Goal: Task Accomplishment & Management: Complete application form

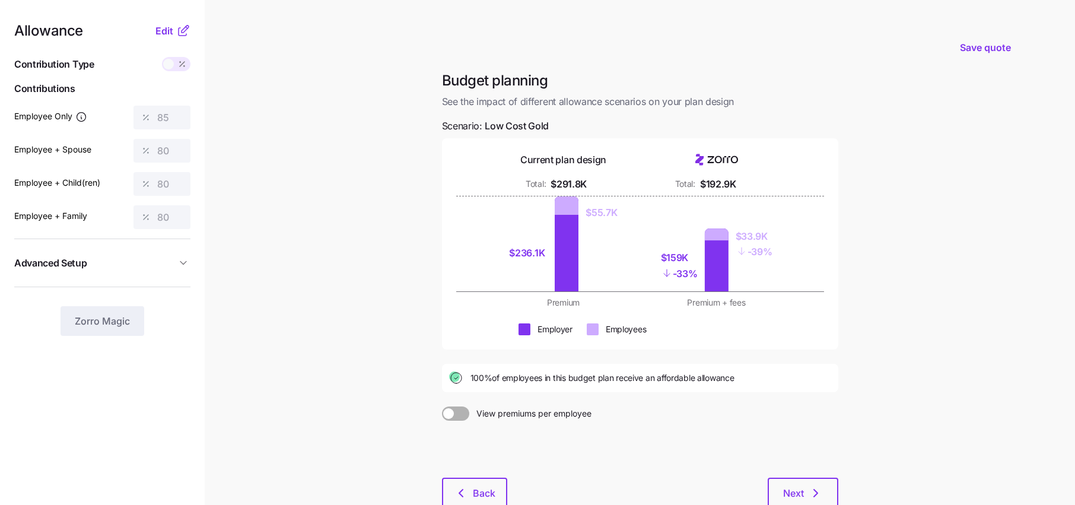
scroll to position [39, 0]
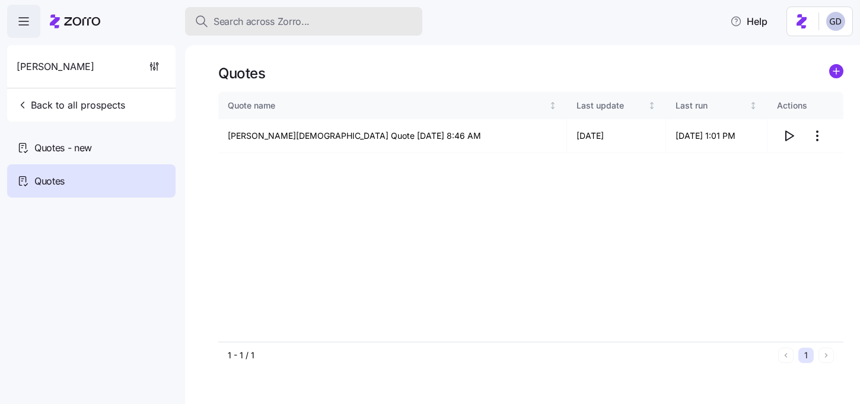
click at [239, 22] on span "Search across Zorro..." at bounding box center [261, 21] width 96 height 15
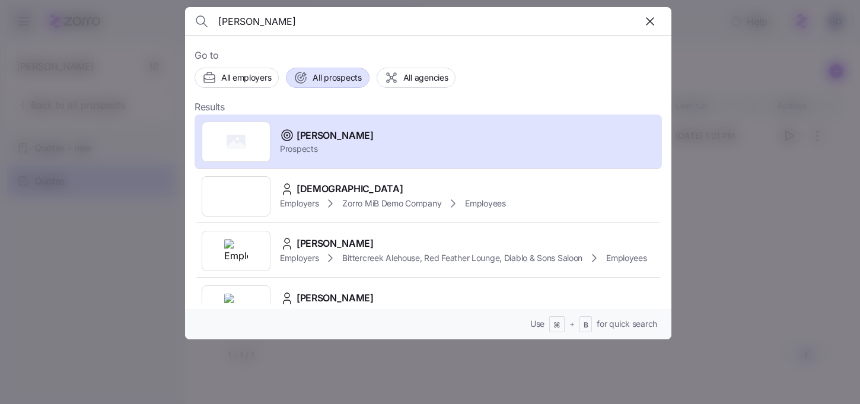
click at [338, 72] on span "All prospects" at bounding box center [337, 78] width 49 height 12
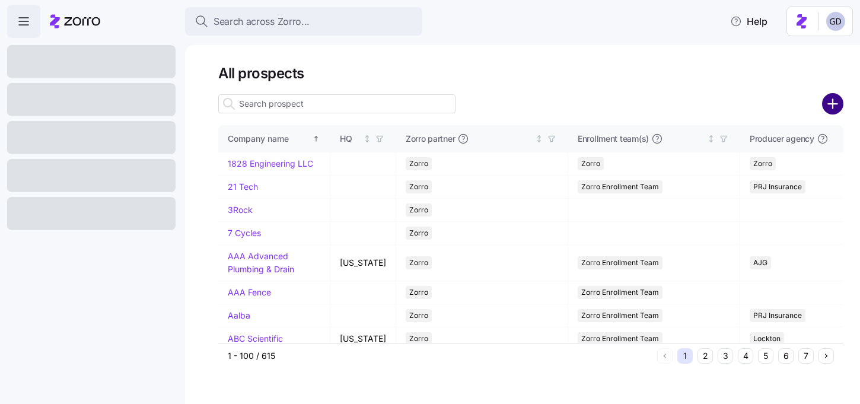
click at [840, 106] on circle "add icon" at bounding box center [833, 104] width 20 height 20
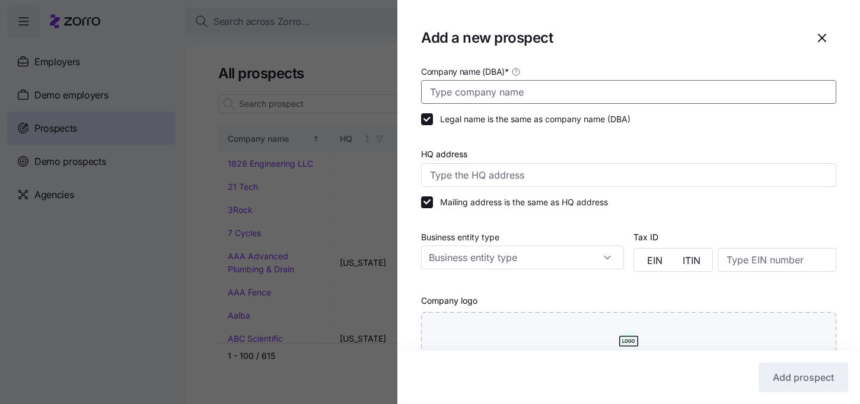
click at [509, 102] on input "Company name (DBA) *" at bounding box center [628, 92] width 415 height 24
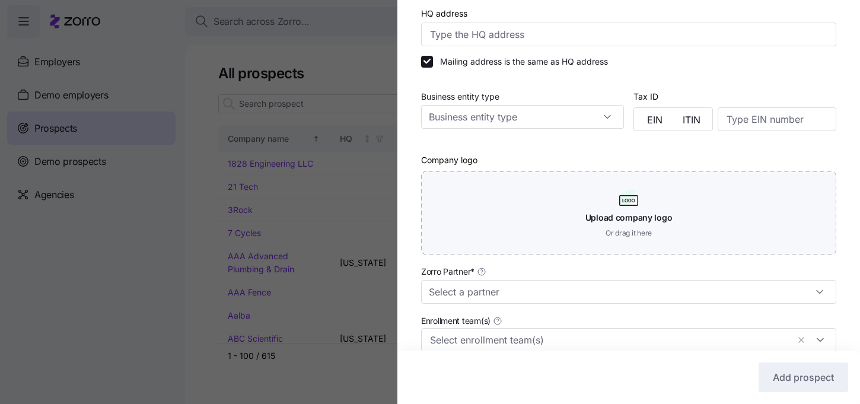
scroll to position [148, 0]
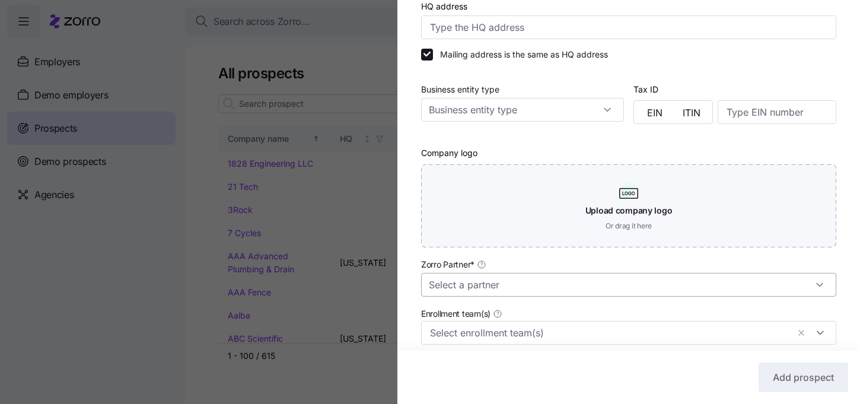
type input "Kite Realty"
click at [495, 285] on input "Zorro Partner *" at bounding box center [628, 285] width 415 height 24
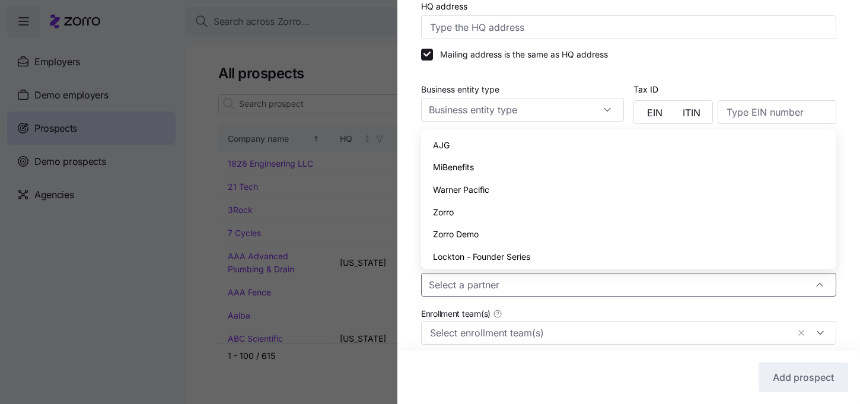
click at [450, 217] on span "Zorro" at bounding box center [443, 212] width 21 height 13
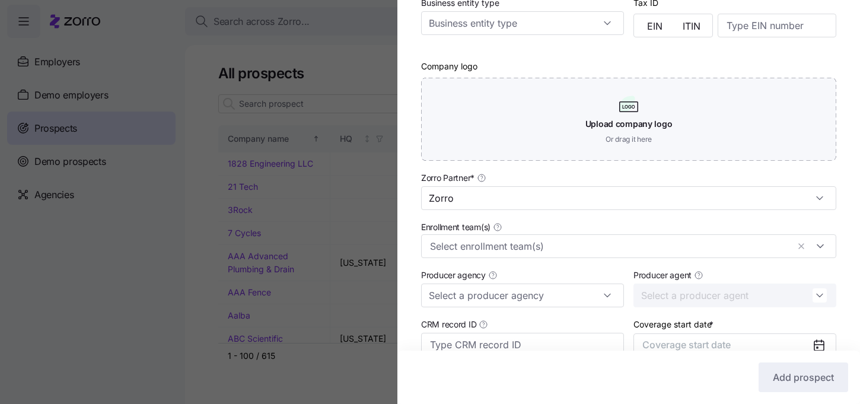
scroll to position [242, 0]
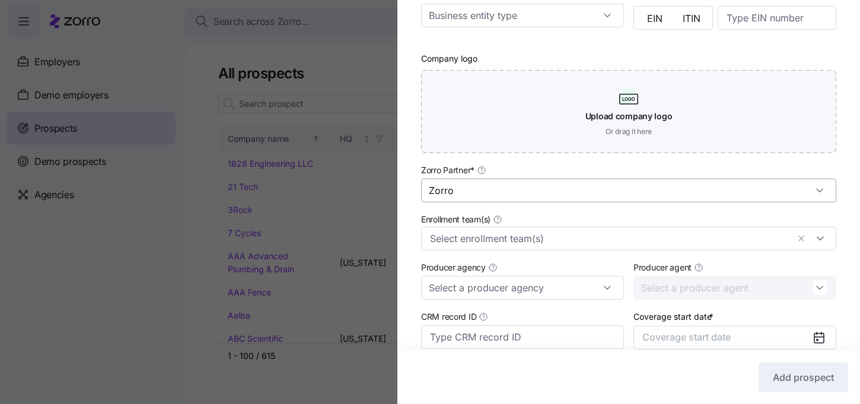
click at [469, 189] on input "Zorro" at bounding box center [628, 190] width 415 height 24
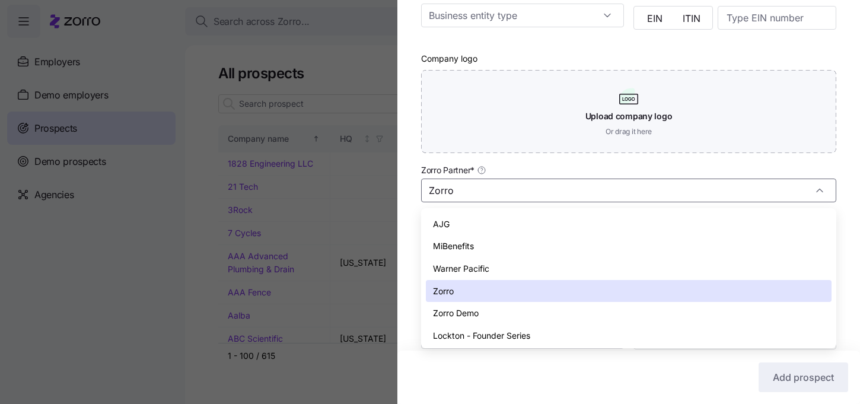
click at [450, 226] on div "AJG" at bounding box center [629, 224] width 406 height 23
type input "AJG"
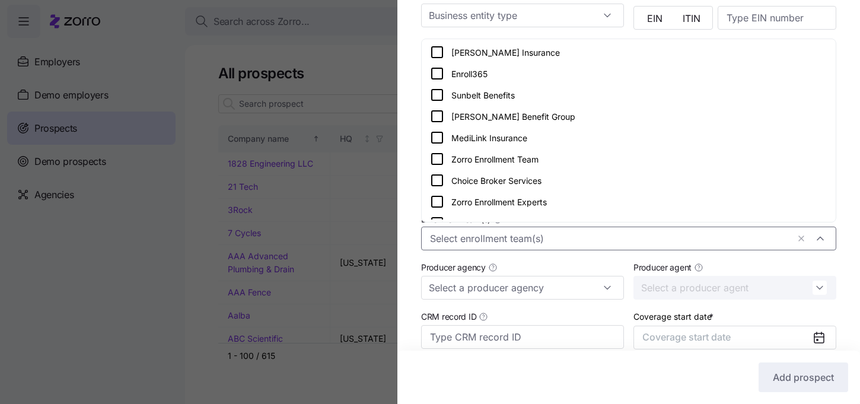
click at [464, 247] on div at bounding box center [628, 239] width 415 height 24
drag, startPoint x: 471, startPoint y: 199, endPoint x: 480, endPoint y: 165, distance: 35.1
click at [480, 165] on div "Cowart Insurance Enroll365 Sunbelt Benefits Binzer Benefit Group MediLink Insur…" at bounding box center [628, 255] width 409 height 427
click at [441, 164] on icon at bounding box center [437, 159] width 11 height 11
click at [406, 222] on div "Company name (DBA) * Kite Realty Legal name is the same as company name (DBA) H…" at bounding box center [628, 122] width 463 height 600
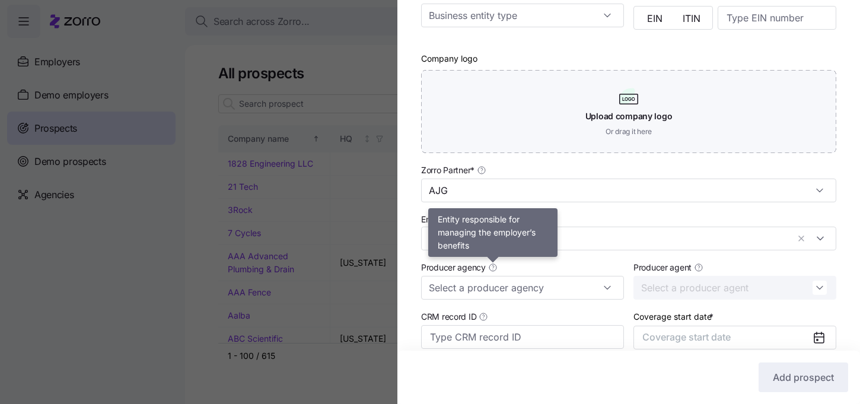
scroll to position [344, 0]
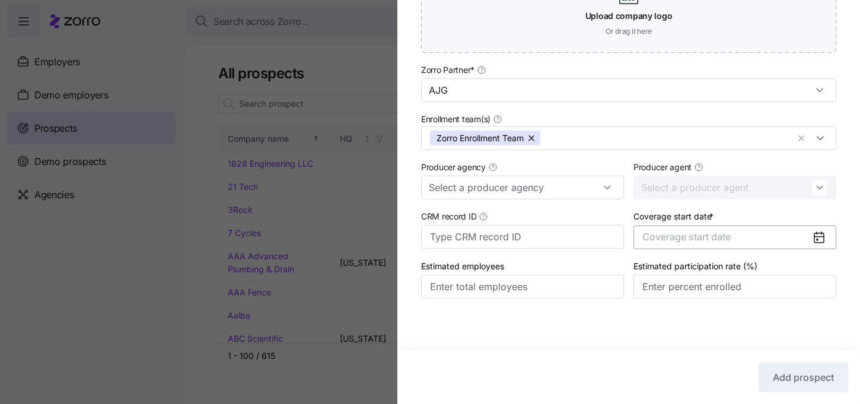
click at [744, 246] on button "Coverage start date" at bounding box center [734, 237] width 203 height 24
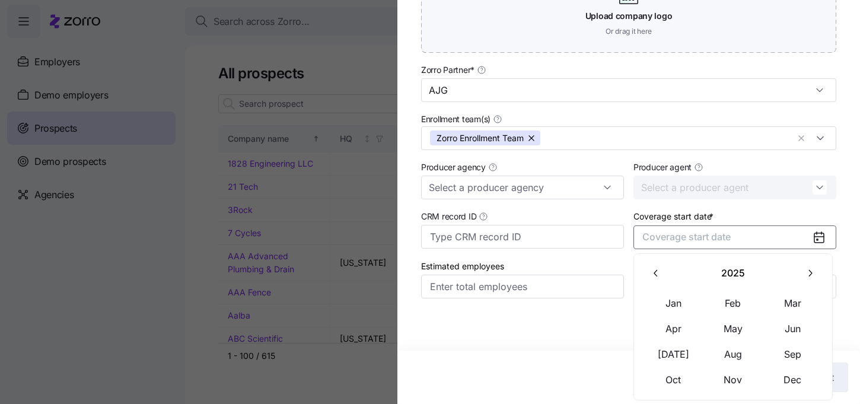
click at [805, 270] on icon "button" at bounding box center [809, 272] width 11 height 11
click at [665, 305] on button "Jan" at bounding box center [673, 303] width 59 height 25
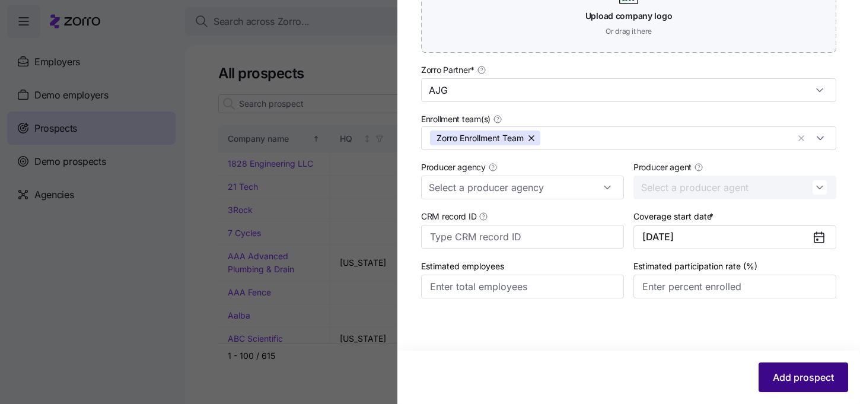
click at [788, 391] on button "Add prospect" at bounding box center [803, 377] width 90 height 30
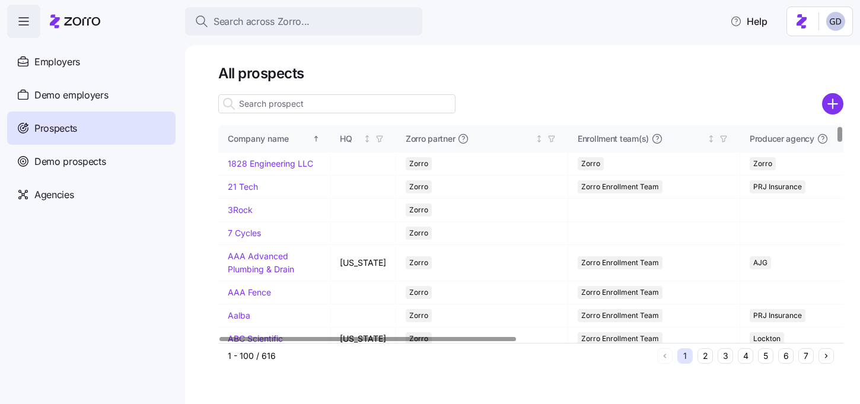
click at [288, 109] on input at bounding box center [336, 103] width 237 height 19
click at [288, 106] on input at bounding box center [336, 103] width 237 height 19
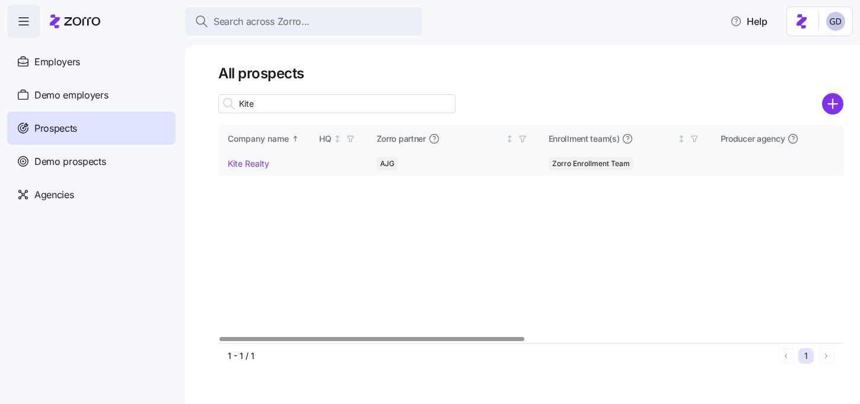
type input "Kite"
click at [256, 162] on link "Kite Realty" at bounding box center [249, 163] width 42 height 10
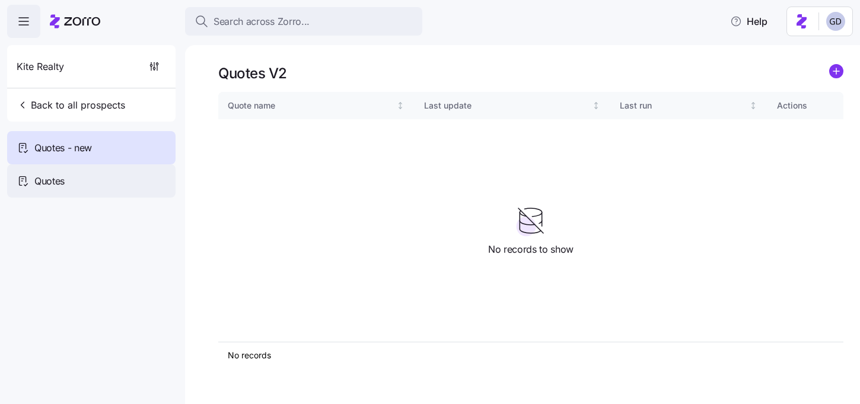
click at [69, 176] on div "Quotes" at bounding box center [91, 180] width 168 height 33
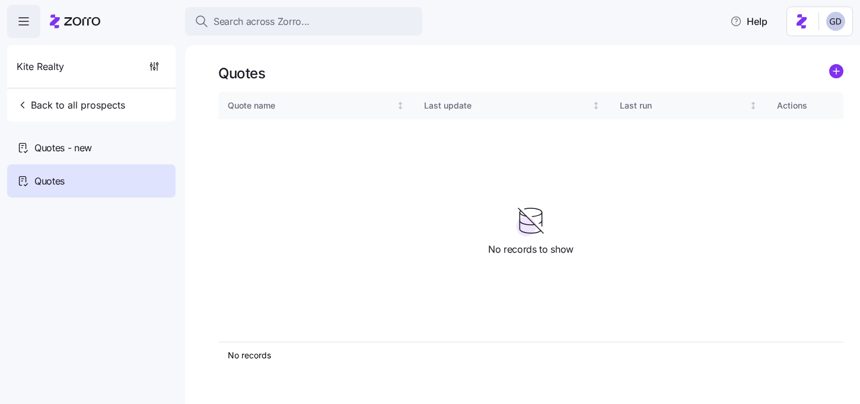
click at [838, 78] on link at bounding box center [836, 73] width 14 height 18
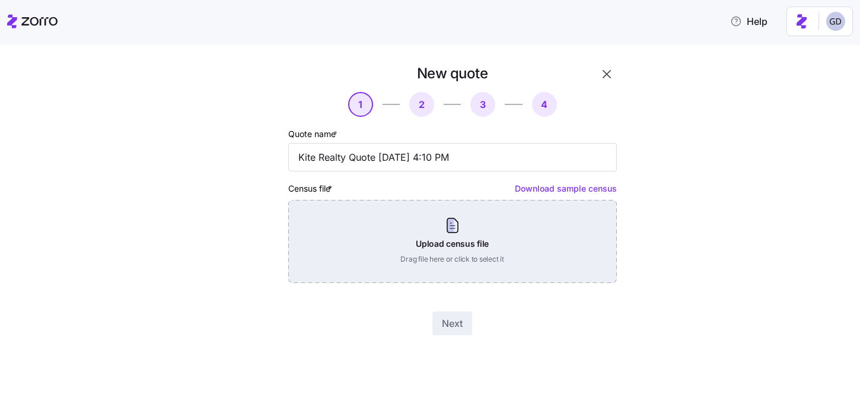
click at [400, 240] on div "Upload census file Drag file here or click to select it" at bounding box center [452, 241] width 329 height 83
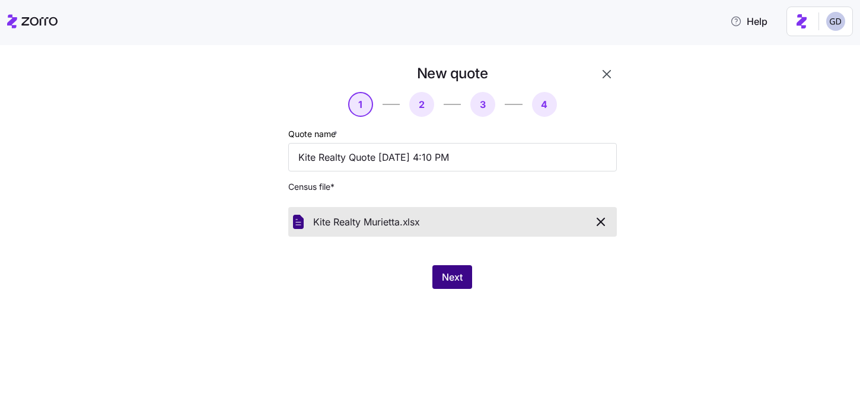
click at [457, 275] on span "Next" at bounding box center [452, 277] width 21 height 14
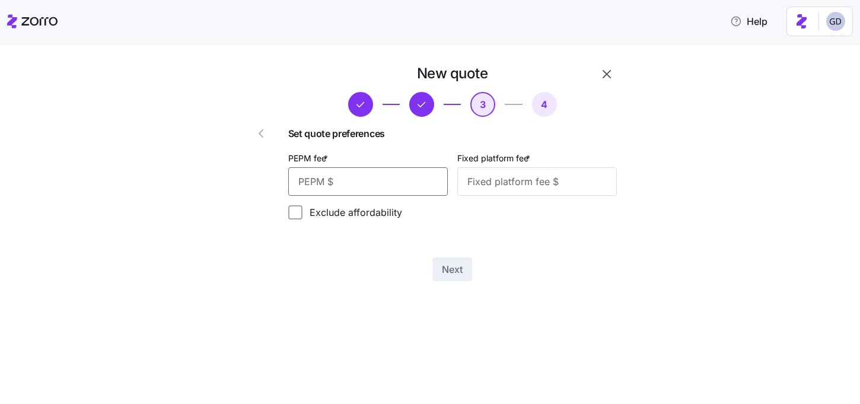
click at [351, 176] on input "PEPM fee *" at bounding box center [368, 181] width 160 height 28
type input "60"
type input "100"
click at [451, 275] on span "Next" at bounding box center [452, 269] width 21 height 14
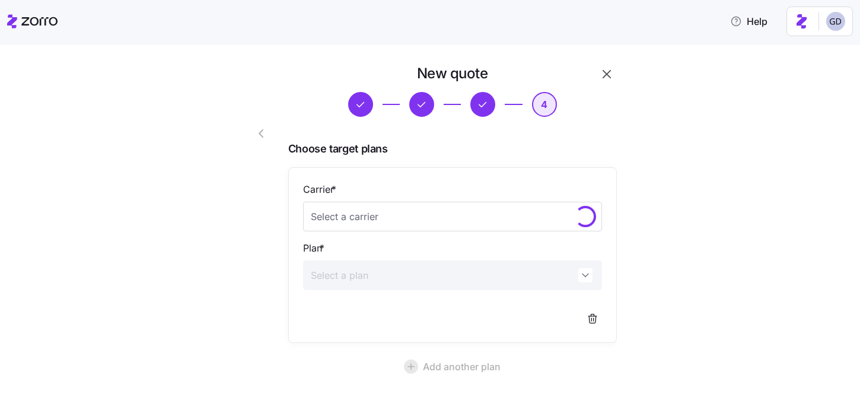
scroll to position [107, 0]
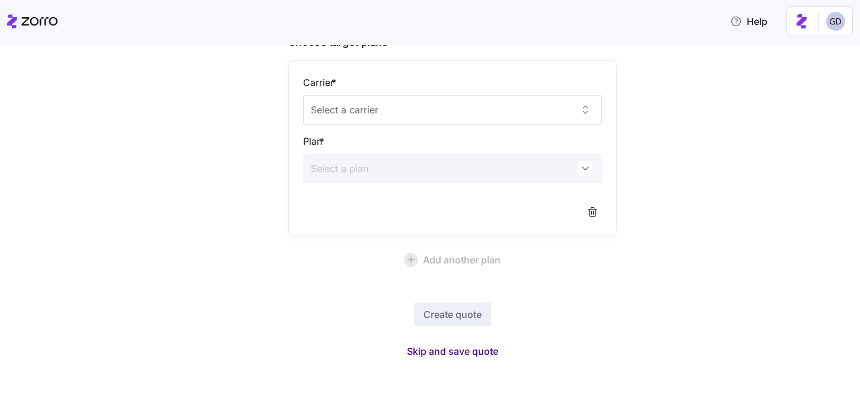
click at [476, 352] on span "Skip and save quote" at bounding box center [452, 351] width 91 height 14
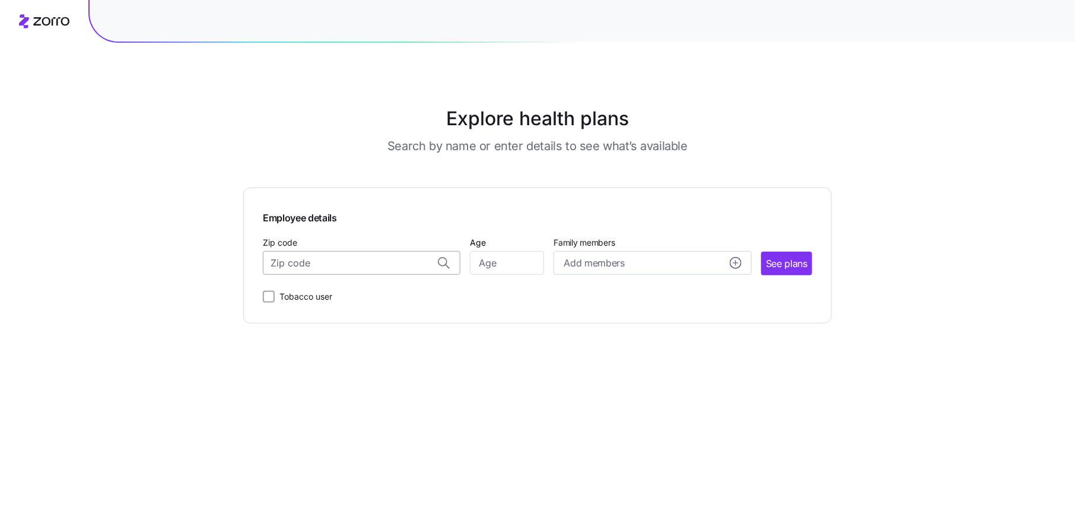
click at [311, 264] on input "Zip code" at bounding box center [361, 263] width 197 height 24
paste input "46750"
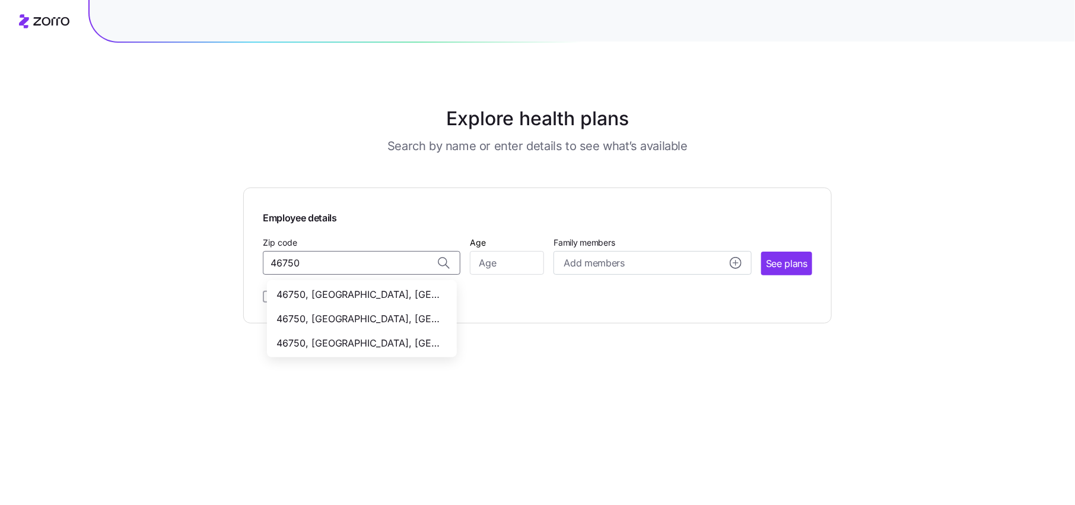
click at [348, 293] on span "46750, [GEOGRAPHIC_DATA], [GEOGRAPHIC_DATA]" at bounding box center [359, 294] width 166 height 15
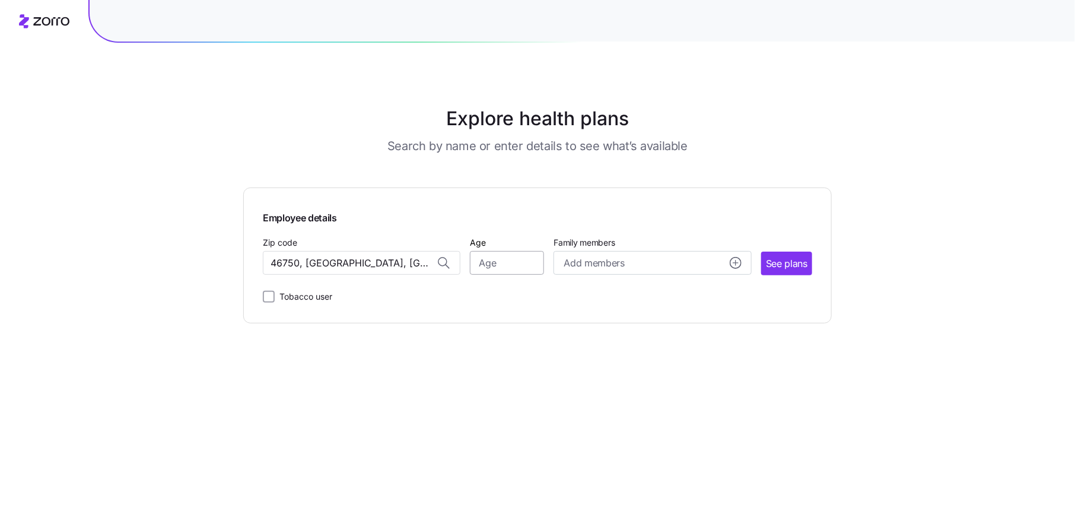
type input "46750, Huntington County, IN"
click at [517, 261] on input "Age" at bounding box center [507, 263] width 74 height 24
type input "53"
click at [595, 268] on span "Add members" at bounding box center [593, 263] width 60 height 15
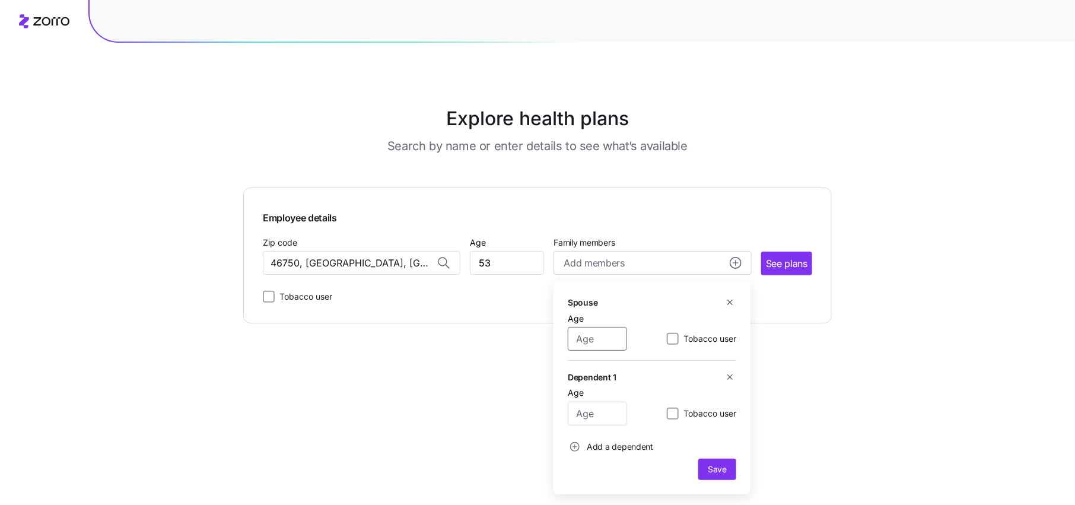
click at [585, 342] on input "Age" at bounding box center [597, 339] width 59 height 24
type input "53"
click at [589, 416] on input "Age" at bounding box center [597, 413] width 59 height 24
type input "20"
click at [612, 448] on span "Add a dependent" at bounding box center [619, 447] width 66 height 12
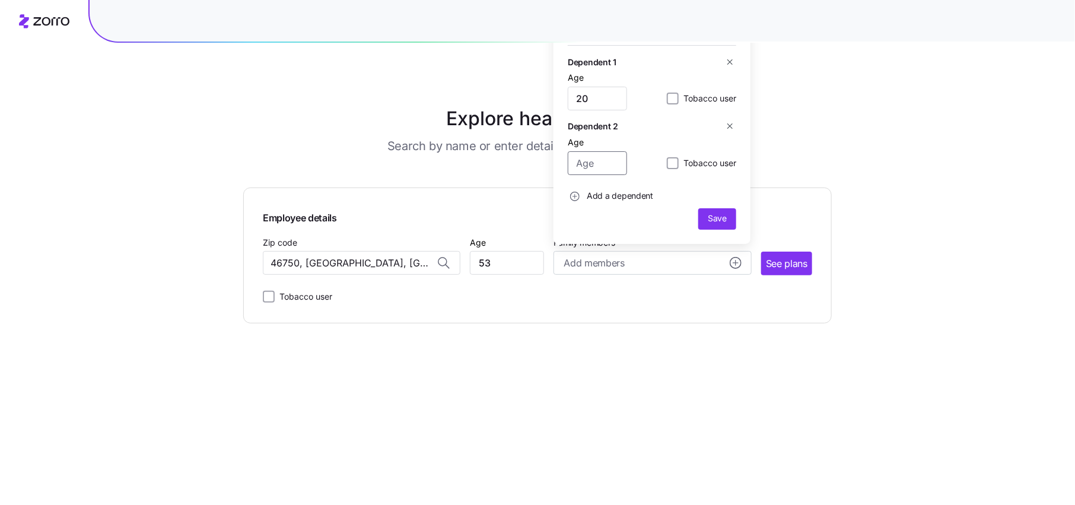
click at [607, 158] on input "Age" at bounding box center [597, 163] width 59 height 24
type input "15"
click at [719, 222] on span "Save" at bounding box center [716, 218] width 19 height 12
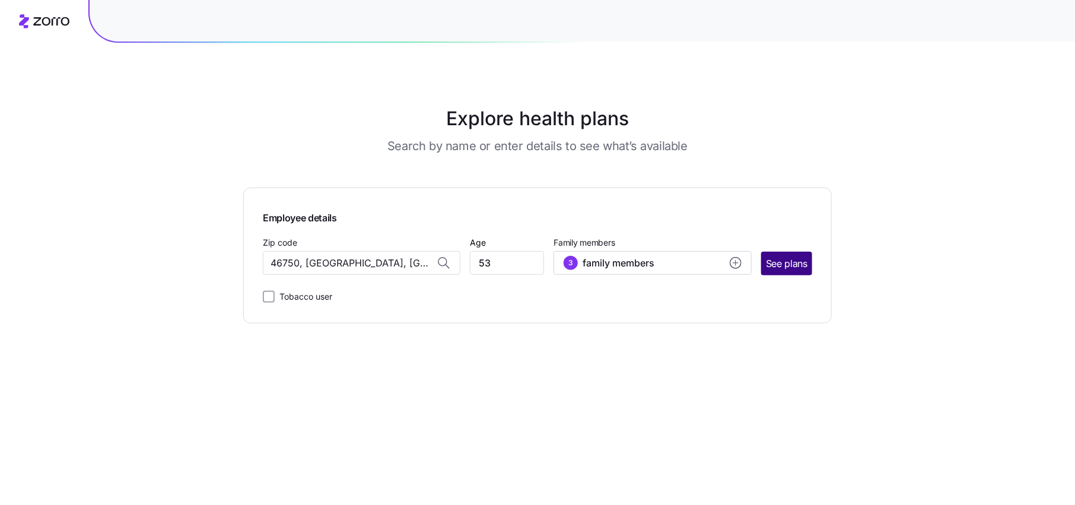
click at [783, 260] on span "See plans" at bounding box center [787, 263] width 42 height 15
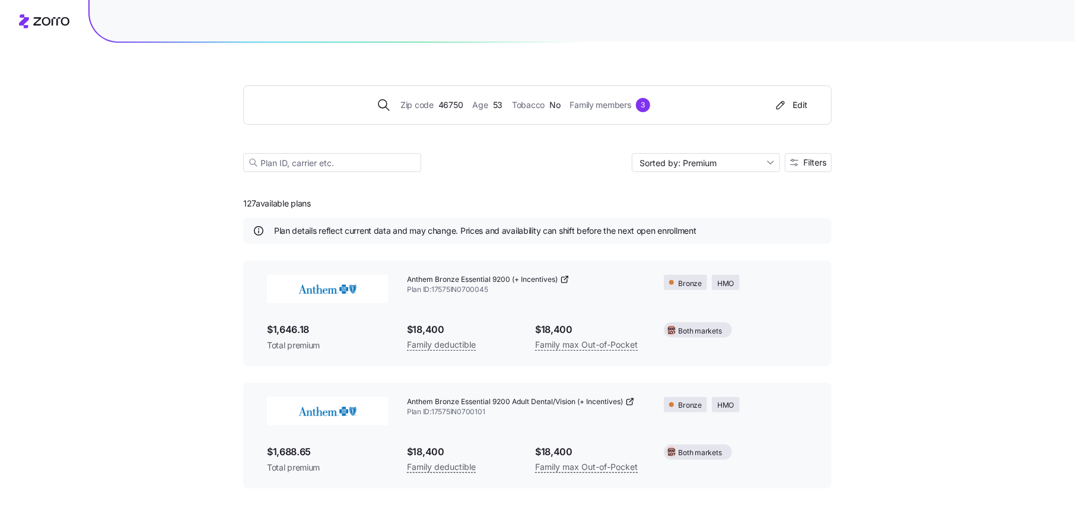
drag, startPoint x: 319, startPoint y: 203, endPoint x: 194, endPoint y: 203, distance: 125.1
click at [194, 203] on div "Zip code 46750 Age 53 Tobacco No Family members 3 Edit Sorted by: Premium Filte…" at bounding box center [537, 427] width 1075 height 854
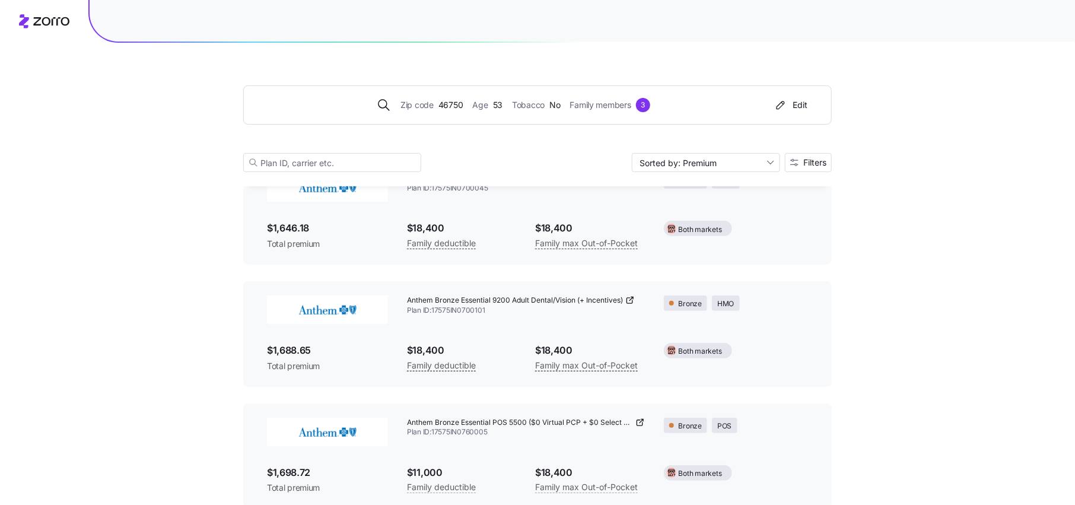
scroll to position [101, 0]
click at [789, 158] on button "Filters" at bounding box center [808, 162] width 47 height 19
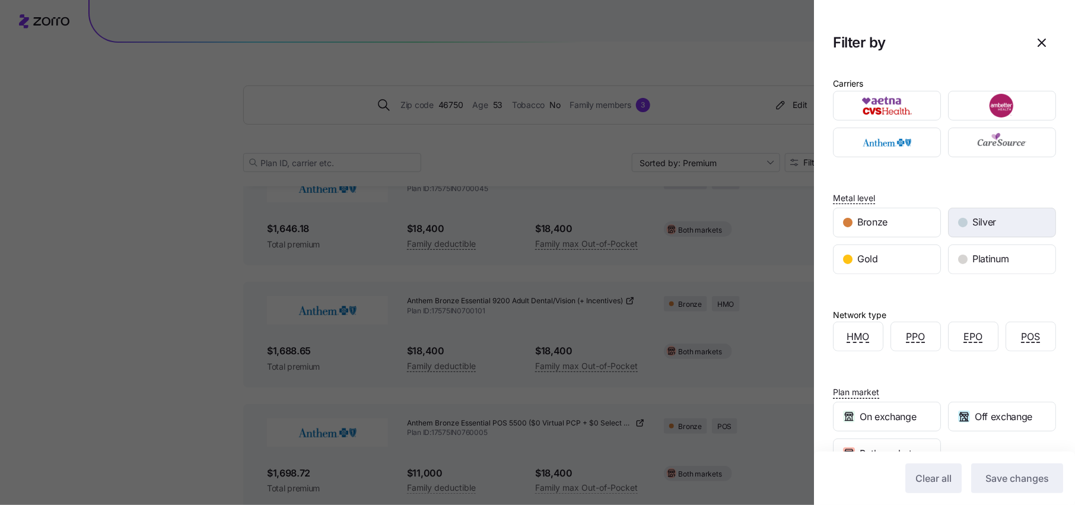
click at [1006, 225] on div "Silver" at bounding box center [1001, 222] width 107 height 28
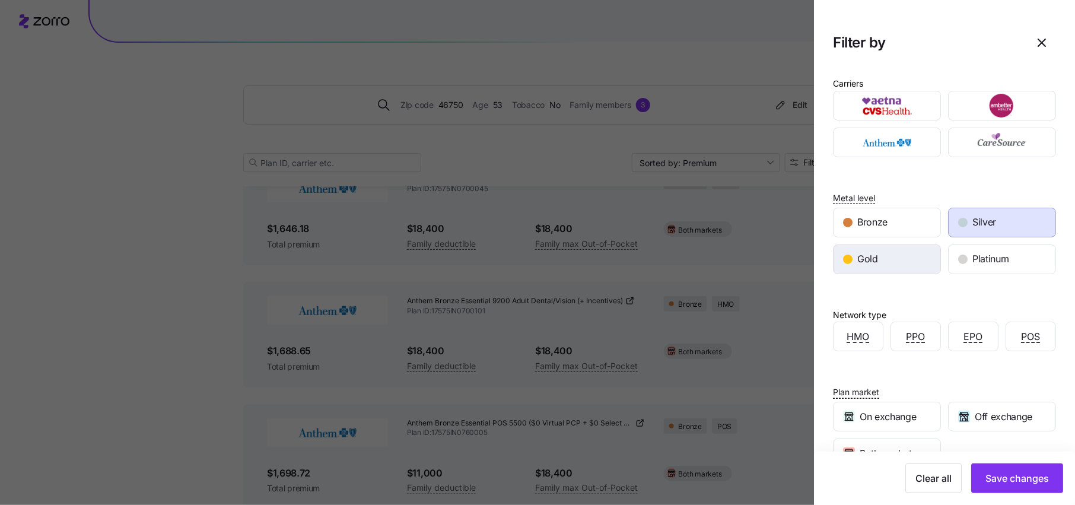
click at [913, 258] on div "Gold" at bounding box center [886, 259] width 107 height 28
click at [978, 258] on span "Platinum" at bounding box center [990, 258] width 36 height 15
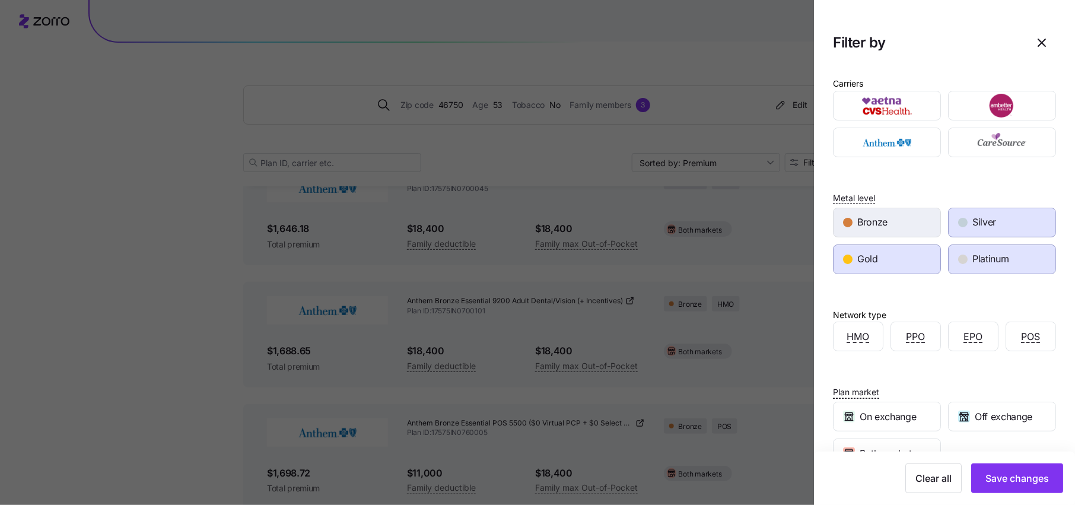
click at [921, 228] on div "Bronze" at bounding box center [886, 222] width 107 height 28
click at [1020, 476] on span "Save changes" at bounding box center [1016, 478] width 63 height 14
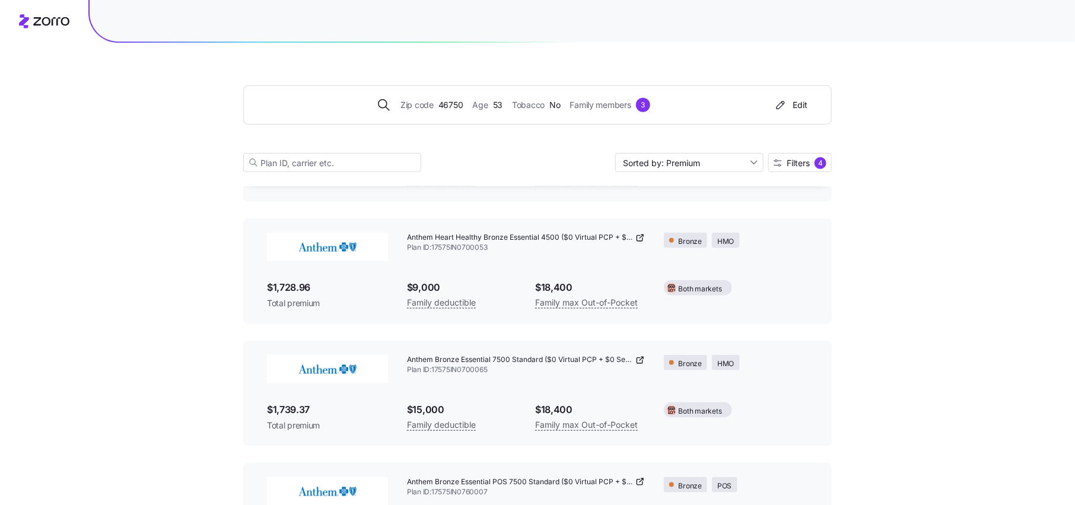
scroll to position [0, 0]
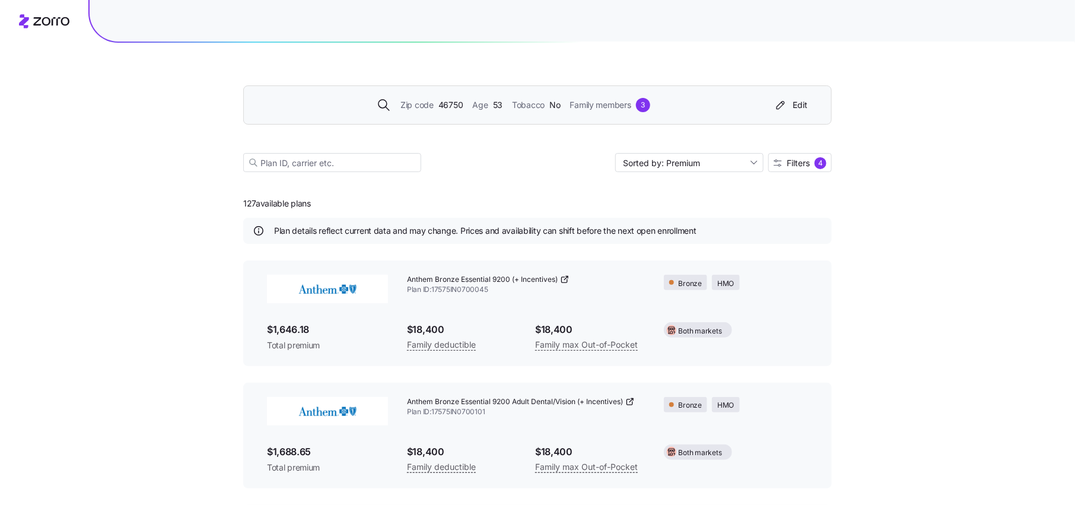
click at [416, 104] on span "Zip code" at bounding box center [416, 104] width 33 height 13
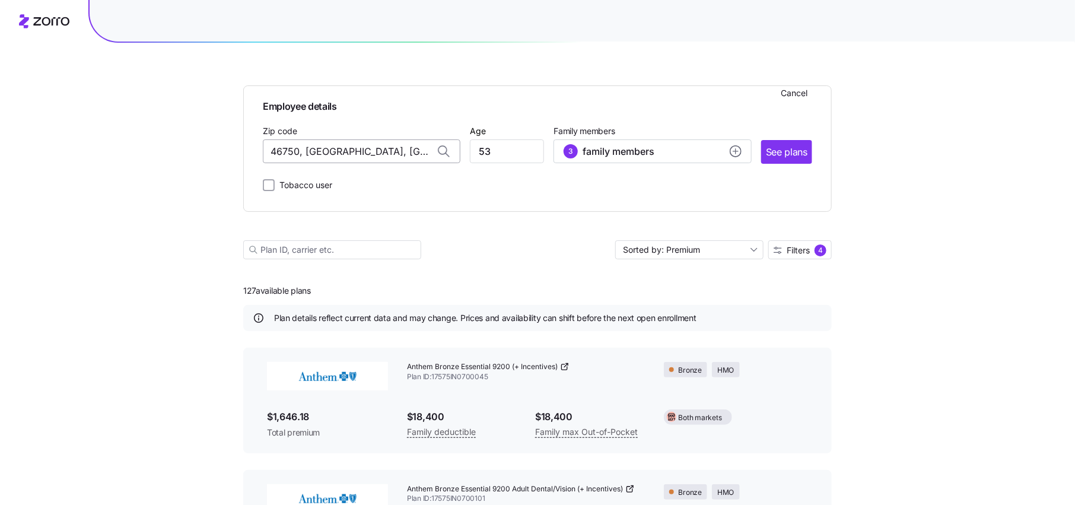
click at [314, 155] on input "46750, Huntington County, IN" at bounding box center [361, 151] width 197 height 24
paste input "42240 42211 42262"
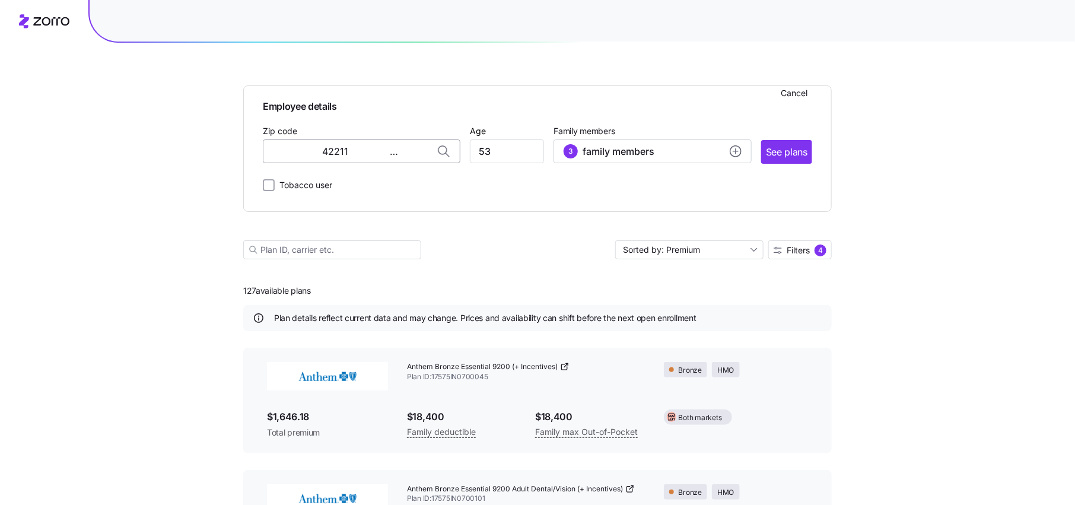
click at [396, 152] on input "42240 42211 42262" at bounding box center [361, 151] width 197 height 24
drag, startPoint x: 324, startPoint y: 152, endPoint x: 490, endPoint y: 155, distance: 166.1
click at [490, 155] on div "Zip code 42240 42211 42262 Age 53 Family members 3 family members See plans" at bounding box center [537, 143] width 549 height 40
drag, startPoint x: 315, startPoint y: 155, endPoint x: 201, endPoint y: 154, distance: 113.9
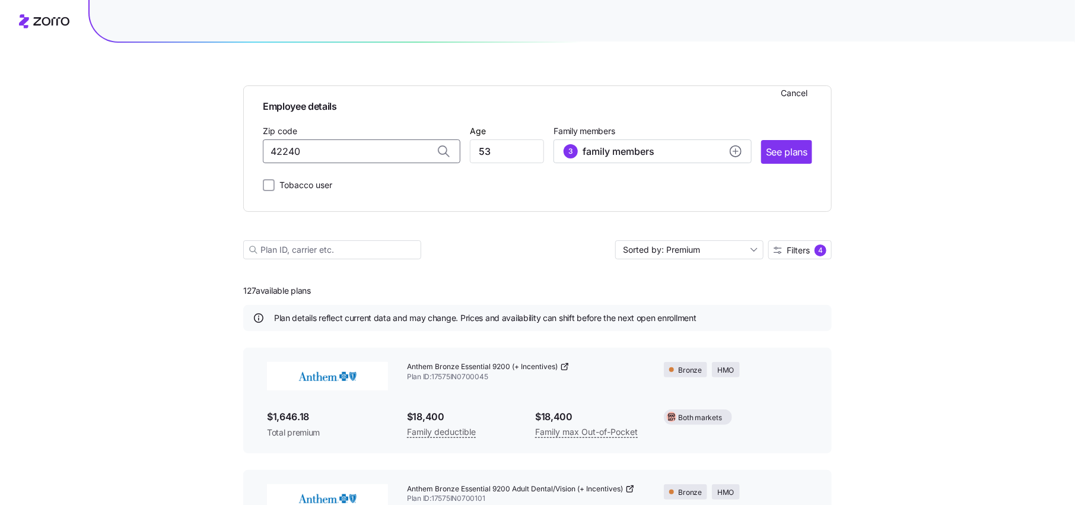
click at [337, 181] on span "42240, Todd County, KY" at bounding box center [359, 183] width 166 height 15
type input "42240, Todd County, KY"
click at [513, 152] on input "53" at bounding box center [507, 151] width 74 height 24
click at [695, 152] on div "3 family members" at bounding box center [651, 151] width 177 height 14
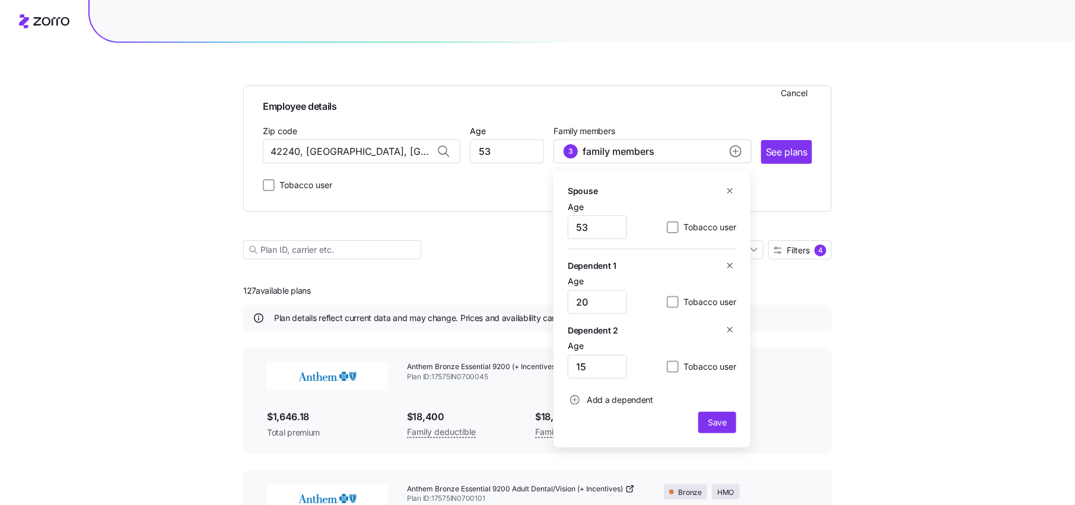
click at [728, 191] on icon "button" at bounding box center [729, 190] width 9 height 9
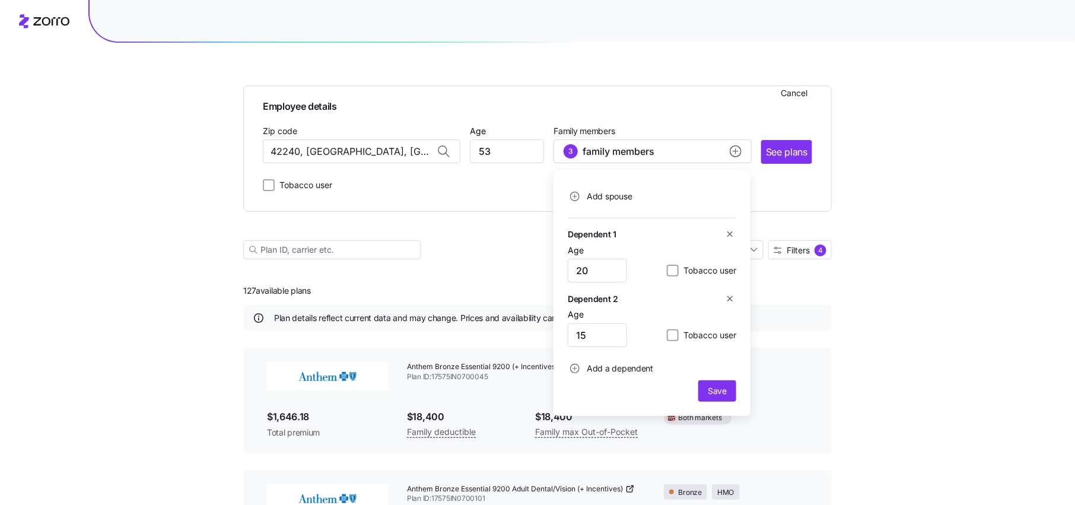
click at [735, 235] on button "button" at bounding box center [729, 234] width 13 height 13
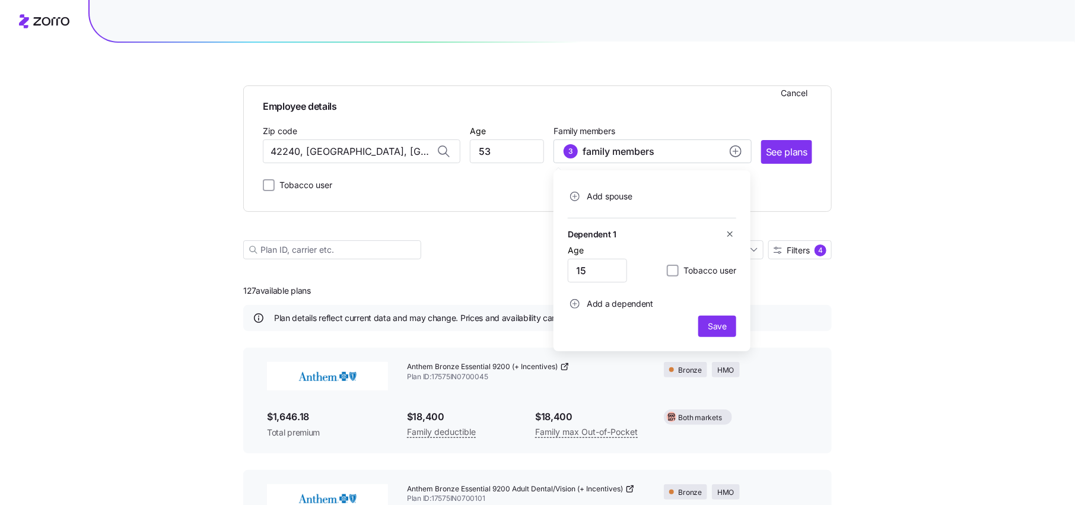
click at [731, 231] on icon "button" at bounding box center [729, 233] width 9 height 9
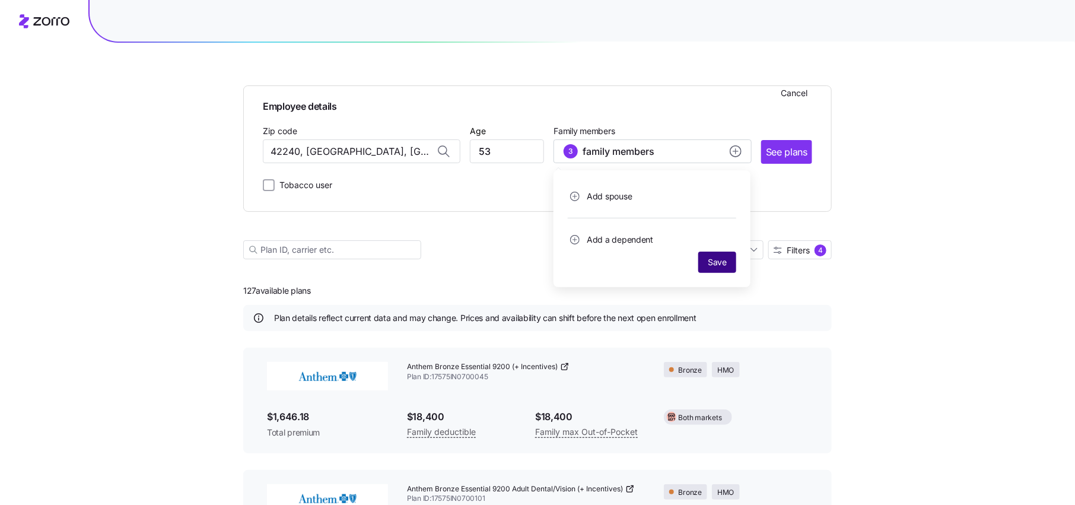
click at [720, 266] on span "Save" at bounding box center [716, 262] width 19 height 12
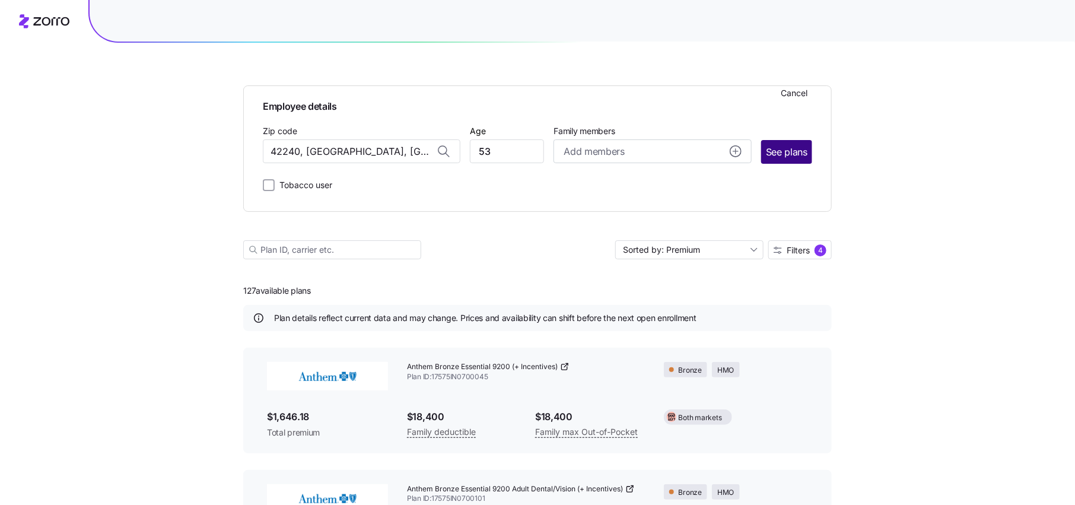
click at [782, 157] on span "See plans" at bounding box center [787, 152] width 42 height 15
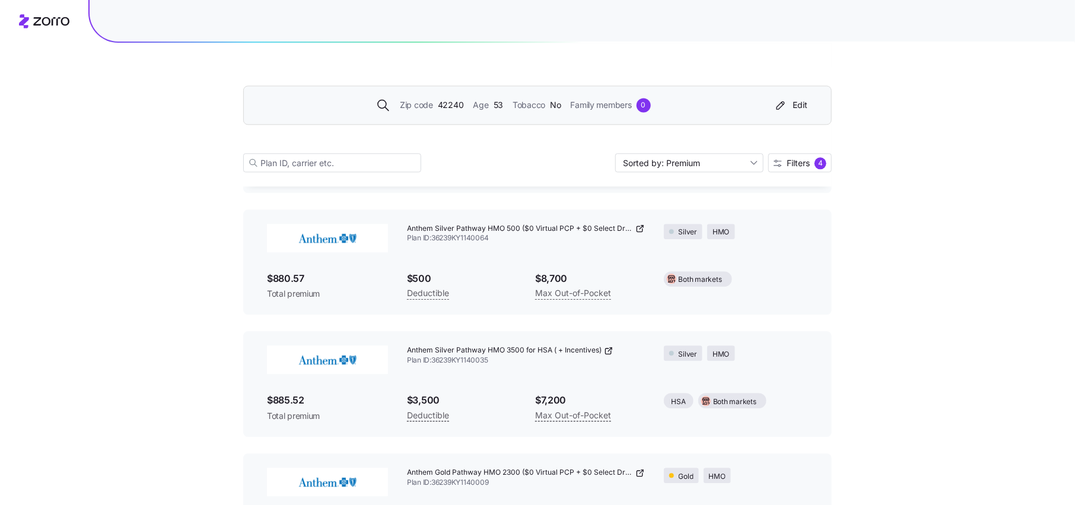
scroll to position [3343, 0]
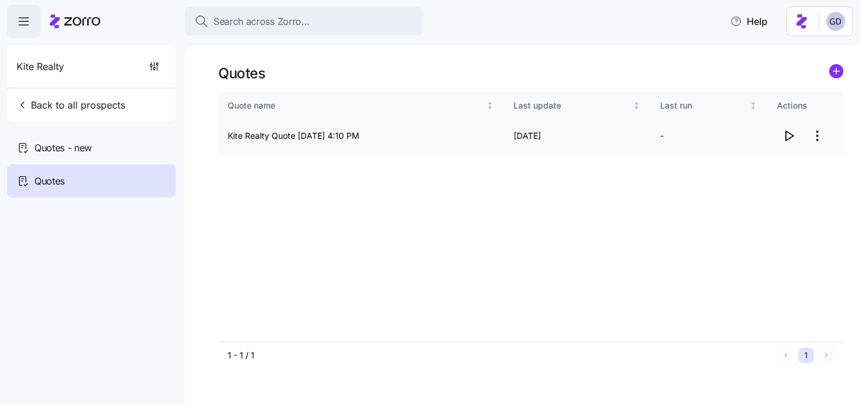
click at [818, 138] on html "Search across Zorro... Help Kite Realty Back to all prospects Quotes - new Quot…" at bounding box center [430, 198] width 860 height 397
click at [750, 168] on div "Edit quote" at bounding box center [740, 164] width 40 height 13
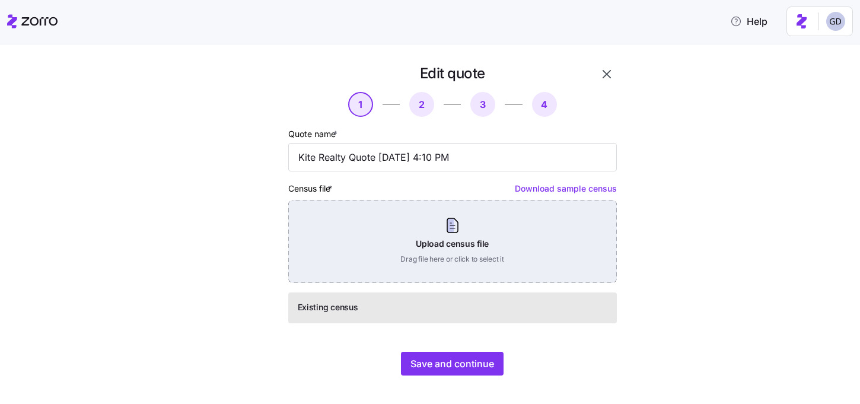
click at [424, 235] on div "Upload census file Drag file here or click to select it" at bounding box center [452, 241] width 329 height 83
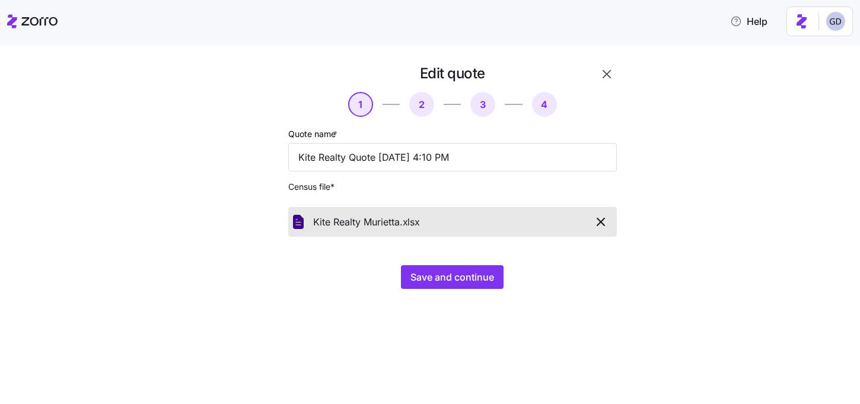
click at [603, 219] on icon "button" at bounding box center [601, 222] width 14 height 14
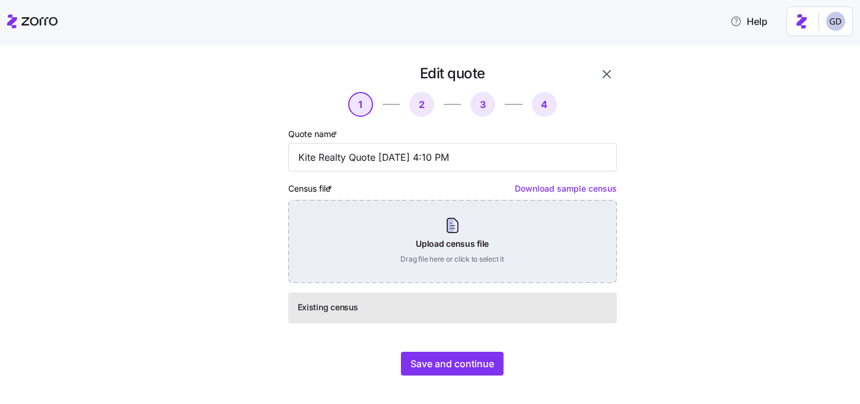
click at [387, 233] on div "Upload census file Drag file here or click to select it" at bounding box center [452, 241] width 329 height 83
click at [460, 230] on div "Upload census file Drag file here or click to select it" at bounding box center [452, 241] width 329 height 83
click at [460, 256] on div "Upload census file Drag file here or click to select it" at bounding box center [452, 241] width 329 height 83
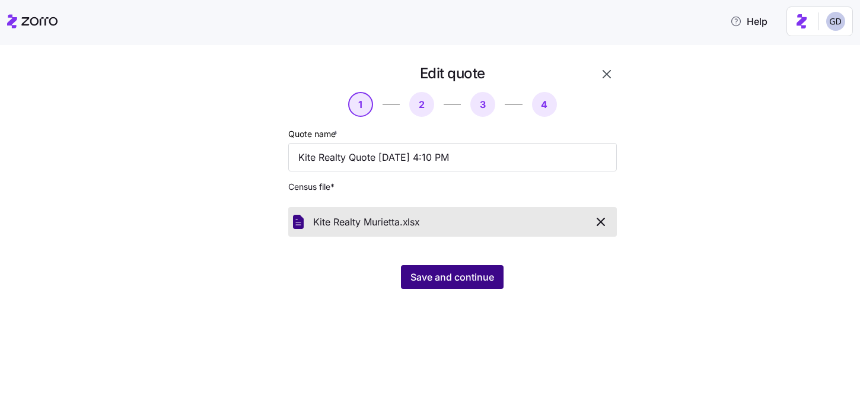
click at [435, 278] on span "Save and continue" at bounding box center [452, 277] width 84 height 14
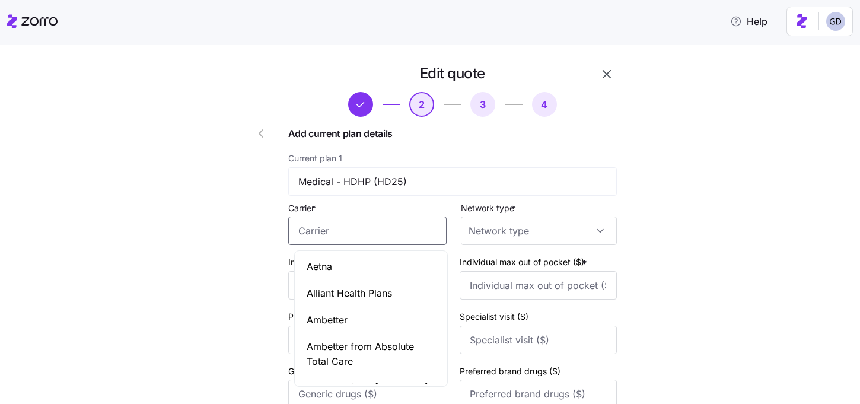
click at [363, 236] on input "Carrier *" at bounding box center [367, 230] width 158 height 28
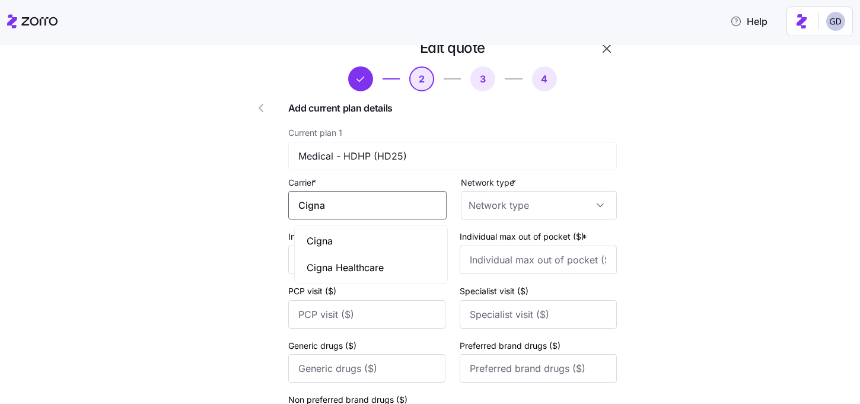
click at [339, 235] on div "Cigna" at bounding box center [371, 241] width 148 height 27
type input "Cigna"
click at [516, 204] on input "Network type *" at bounding box center [539, 205] width 156 height 28
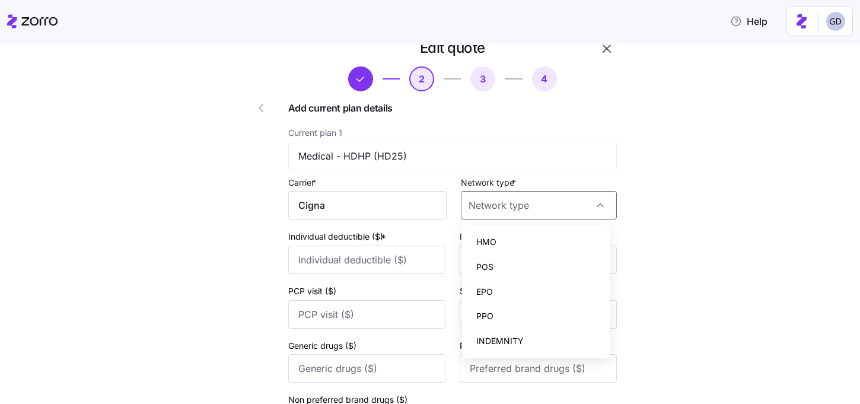
click at [492, 308] on div "PPO" at bounding box center [536, 316] width 139 height 25
type input "PPO"
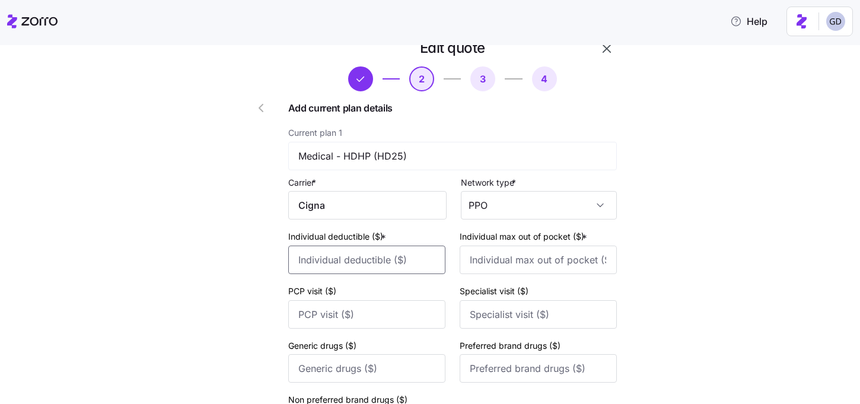
click at [362, 270] on input "Individual deductible ($) *" at bounding box center [366, 260] width 157 height 28
type input "3000"
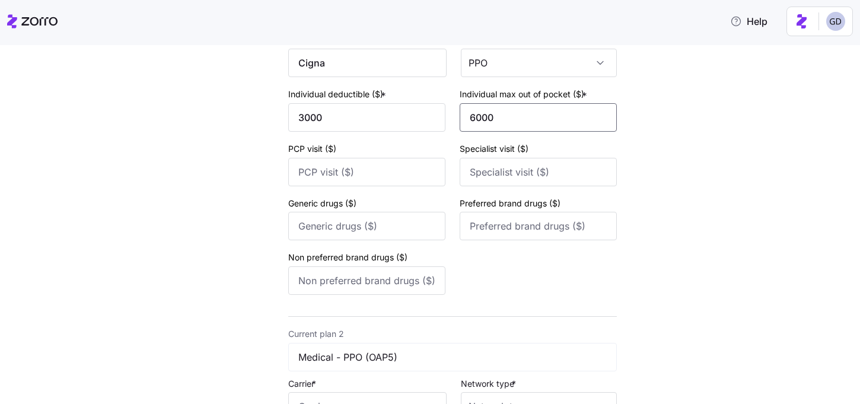
scroll to position [282, 0]
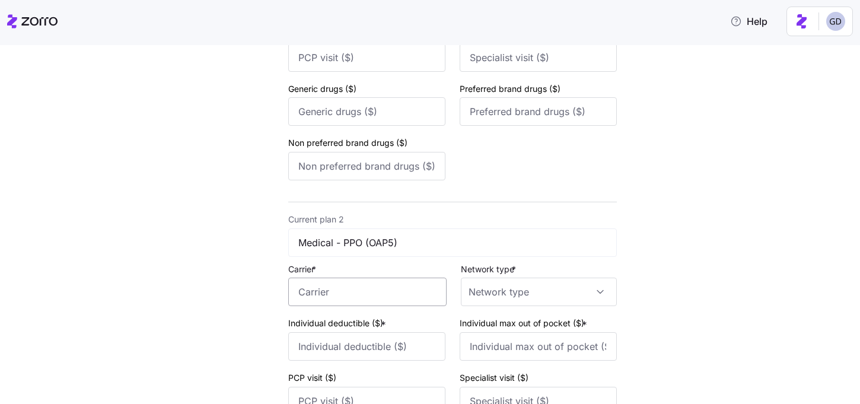
type input "6000"
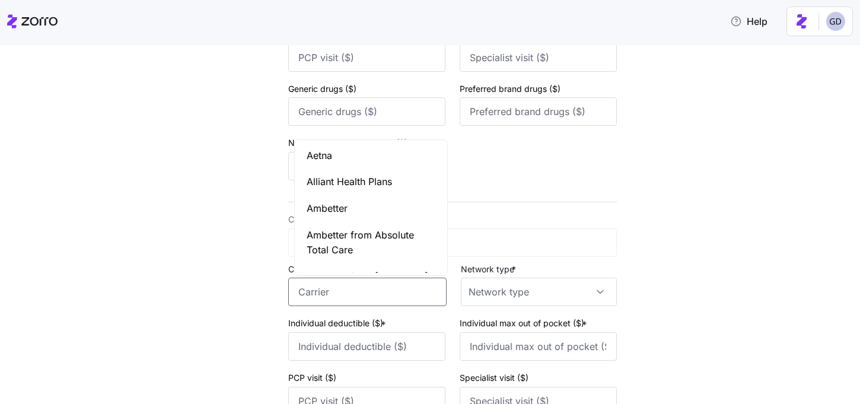
click at [344, 306] on input "Carrier *" at bounding box center [367, 292] width 158 height 28
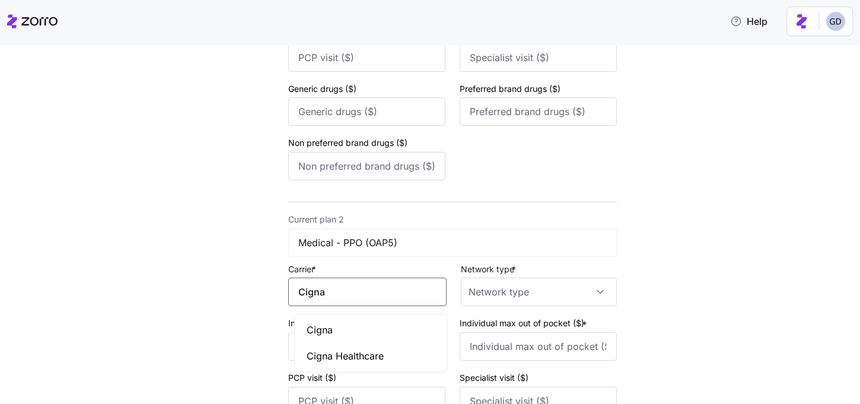
click at [334, 329] on div "Cigna" at bounding box center [371, 330] width 148 height 27
type input "Cigna"
click at [500, 295] on input "Network type *" at bounding box center [539, 292] width 156 height 28
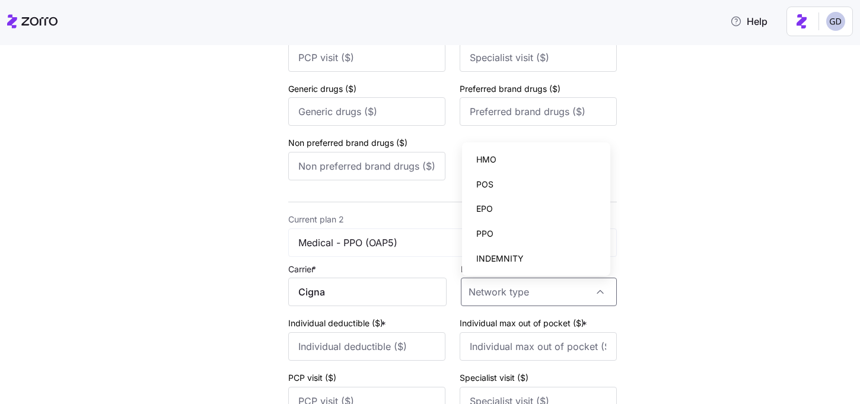
click at [503, 229] on div "PPO" at bounding box center [536, 233] width 139 height 25
type input "PPO"
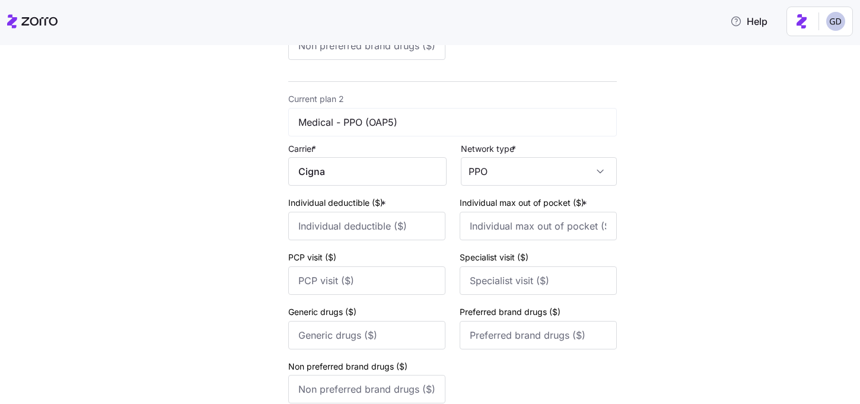
scroll to position [416, 0]
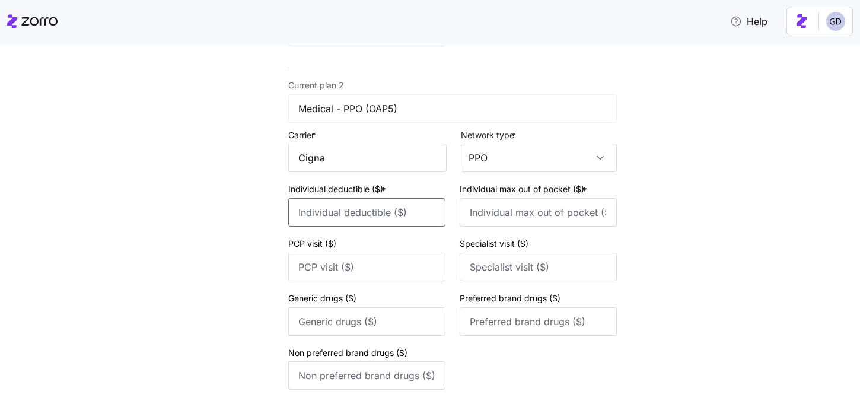
click at [362, 222] on input "Individual deductible ($) *" at bounding box center [366, 212] width 157 height 28
type input "1500"
type input "3000"
click at [747, 314] on div "Edit quote 2 3 4 Add current plan details Current plan 1 Medical - HDHP (HD25) …" at bounding box center [438, 63] width 810 height 830
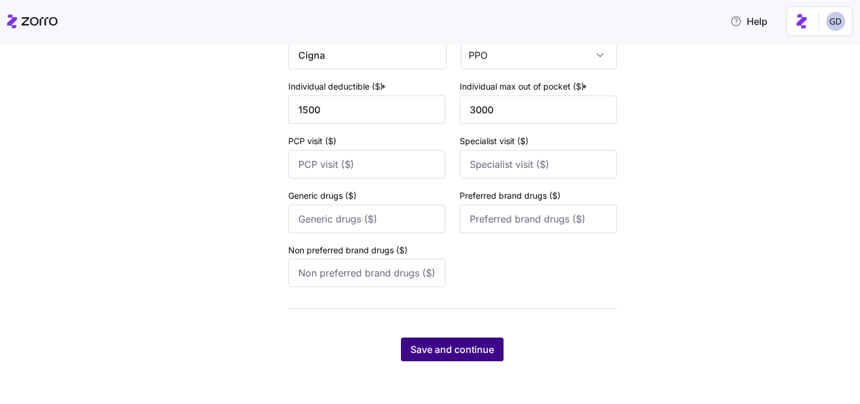
click at [477, 348] on span "Save and continue" at bounding box center [452, 349] width 84 height 14
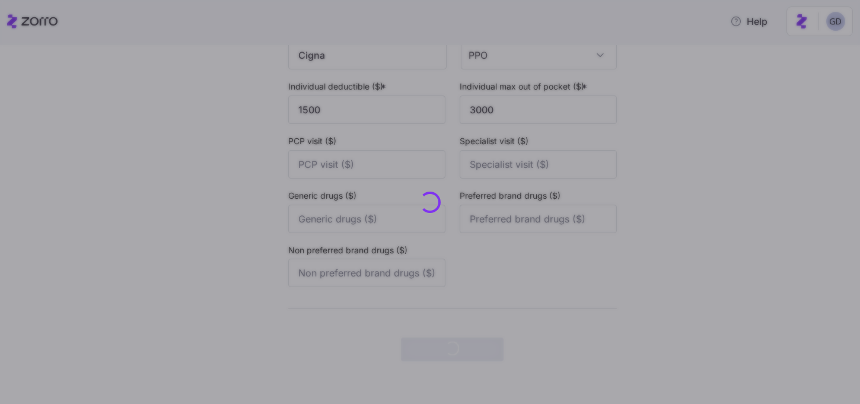
scroll to position [0, 0]
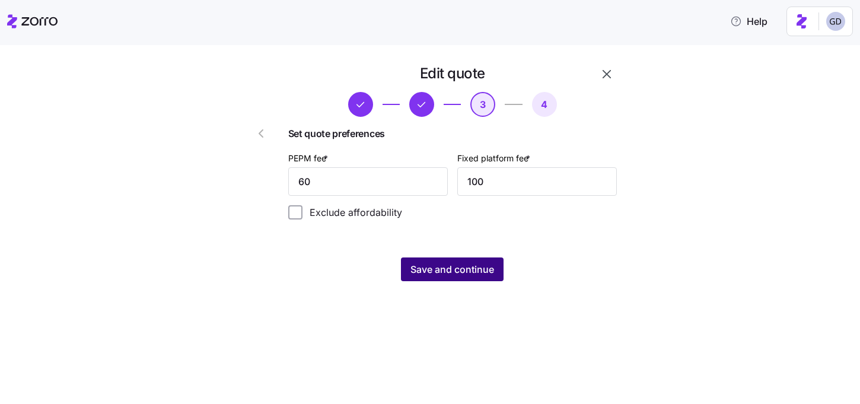
click at [431, 278] on button "Save and continue" at bounding box center [452, 269] width 103 height 24
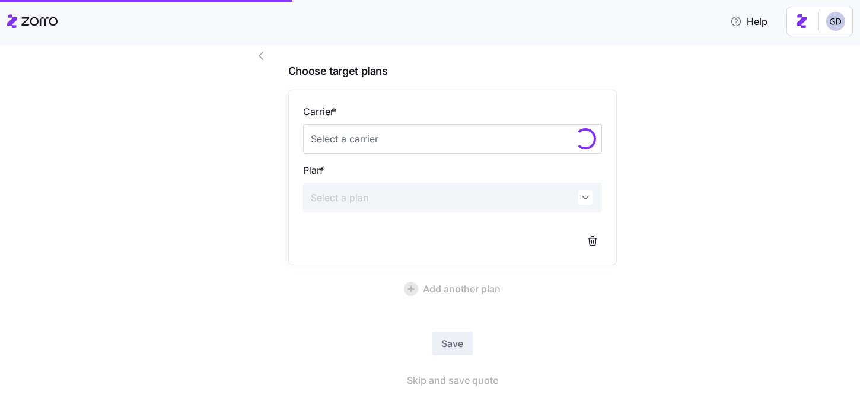
scroll to position [107, 0]
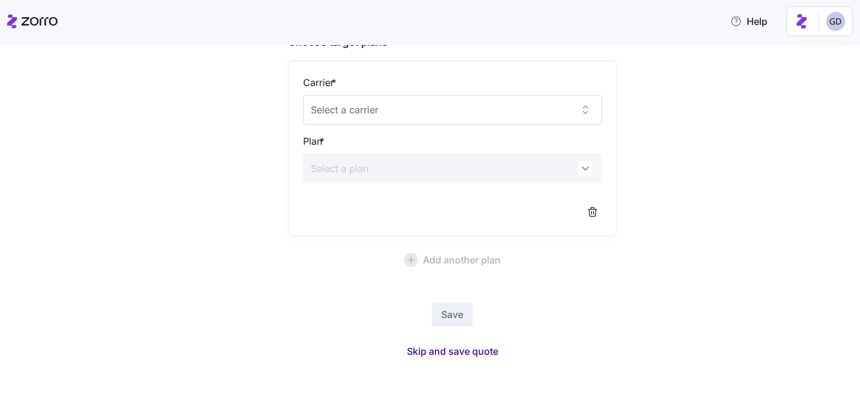
click at [468, 351] on span "Skip and save quote" at bounding box center [452, 351] width 91 height 14
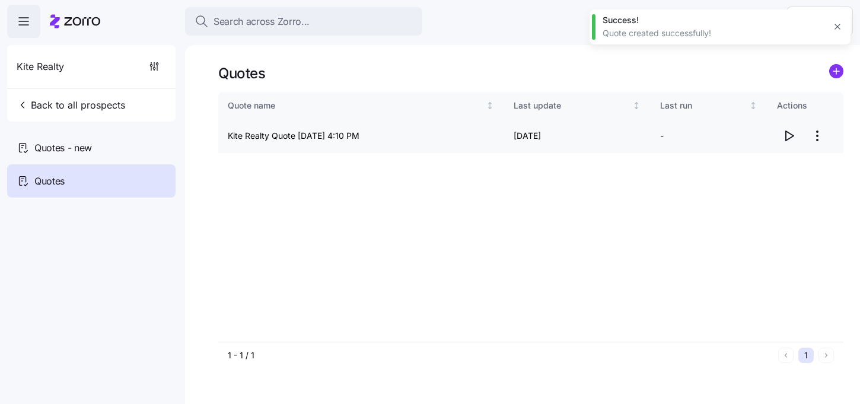
click at [788, 136] on icon "button" at bounding box center [789, 136] width 14 height 14
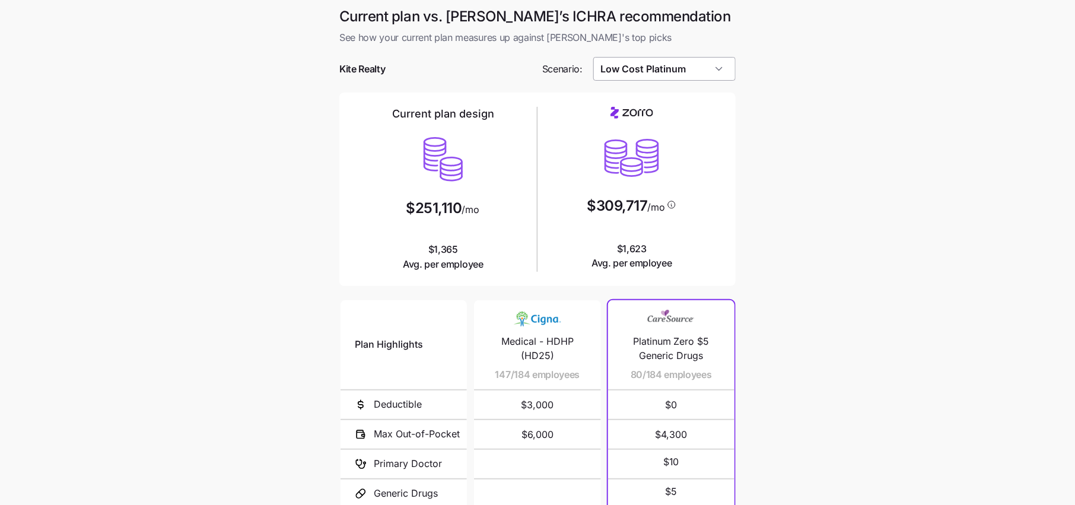
click at [702, 74] on input "Low Cost Platinum" at bounding box center [664, 69] width 143 height 24
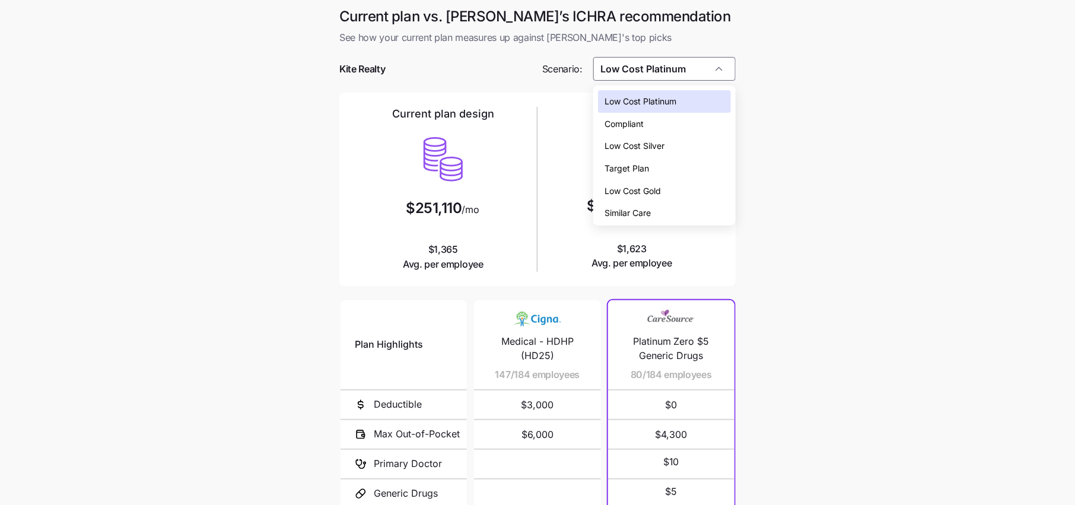
click at [671, 146] on div "Low Cost Silver" at bounding box center [664, 146] width 133 height 23
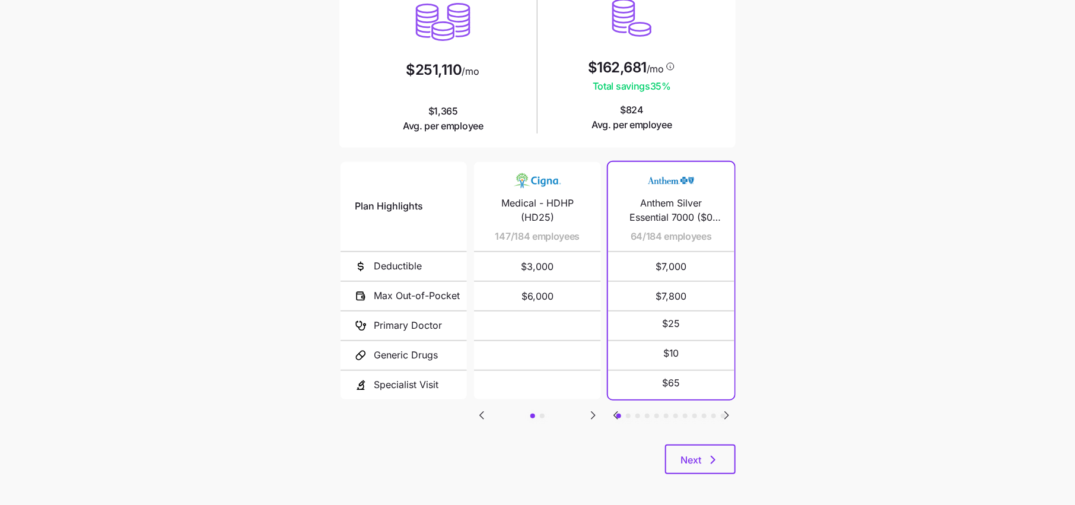
scroll to position [142, 0]
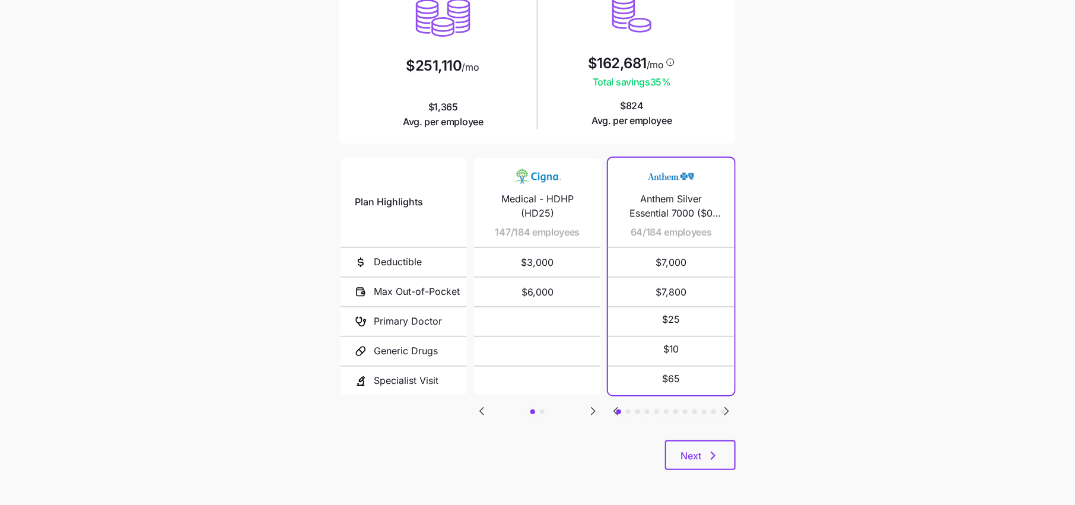
click at [726, 410] on icon "Go to next slide" at bounding box center [727, 410] width 4 height 7
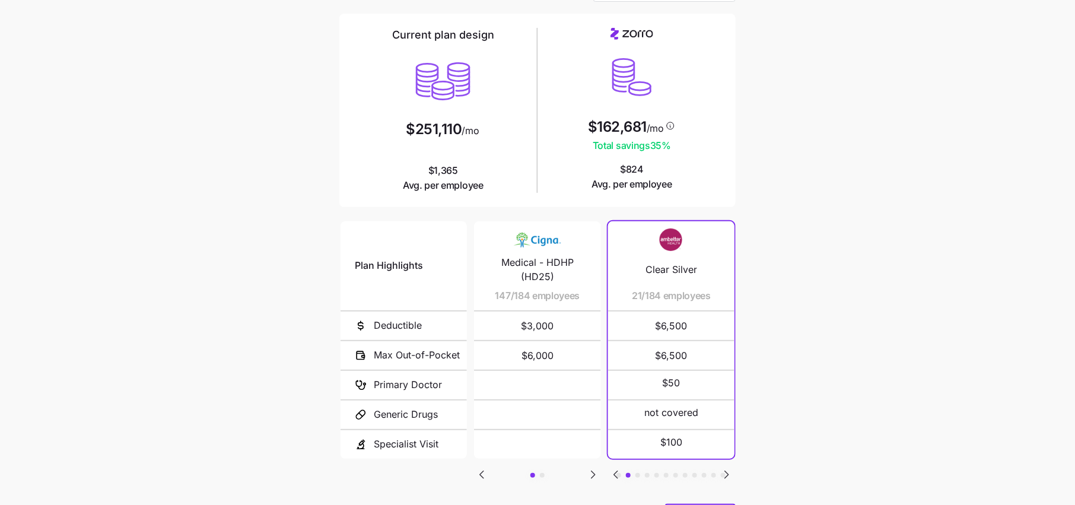
scroll to position [21, 0]
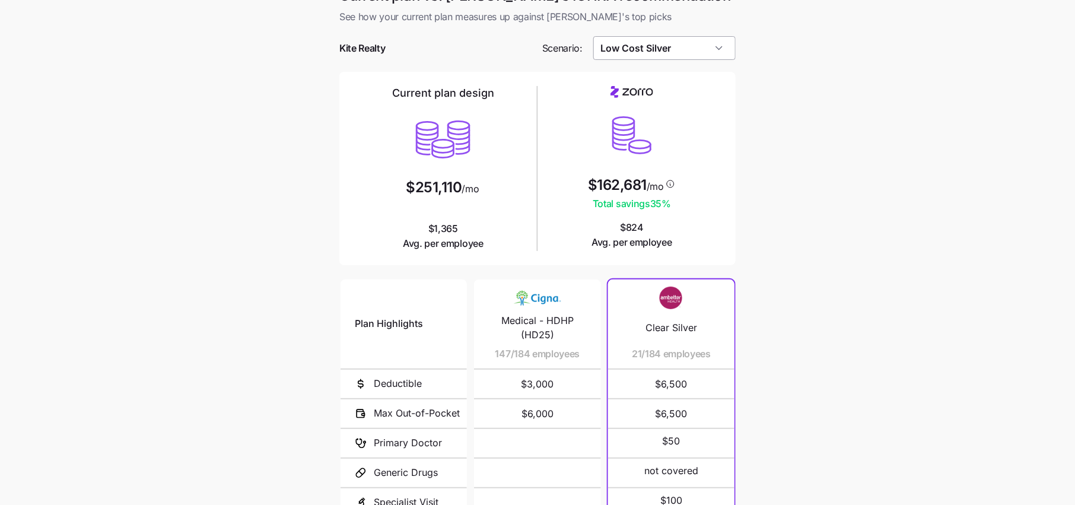
click at [657, 44] on input "Low Cost Silver" at bounding box center [664, 48] width 143 height 24
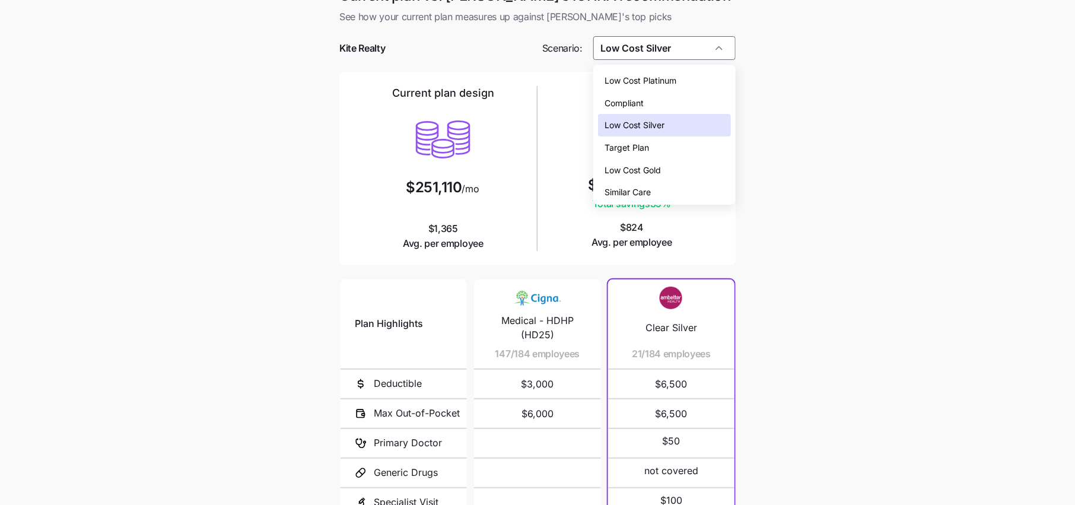
click at [661, 174] on span "Low Cost Gold" at bounding box center [633, 170] width 56 height 13
type input "Low Cost Gold"
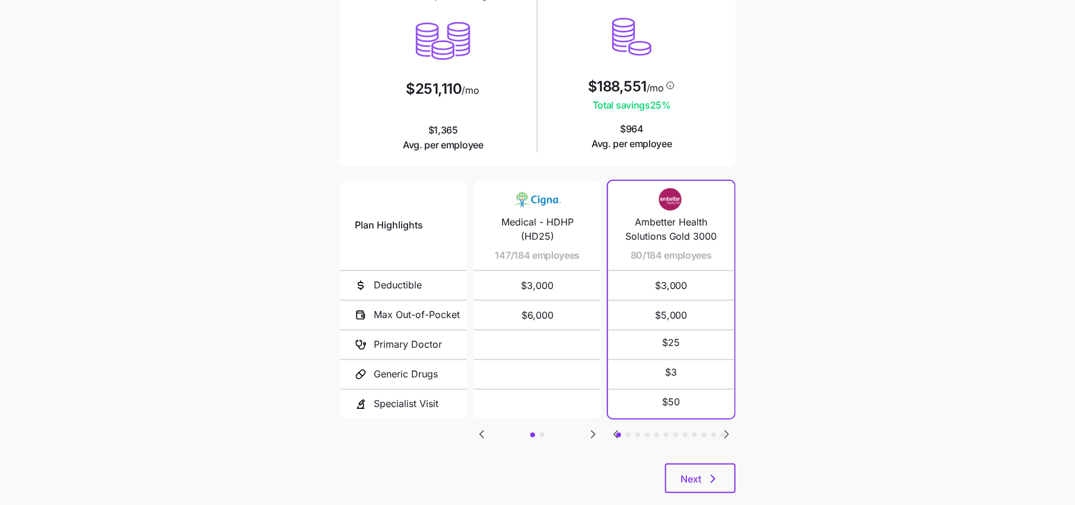
scroll to position [130, 0]
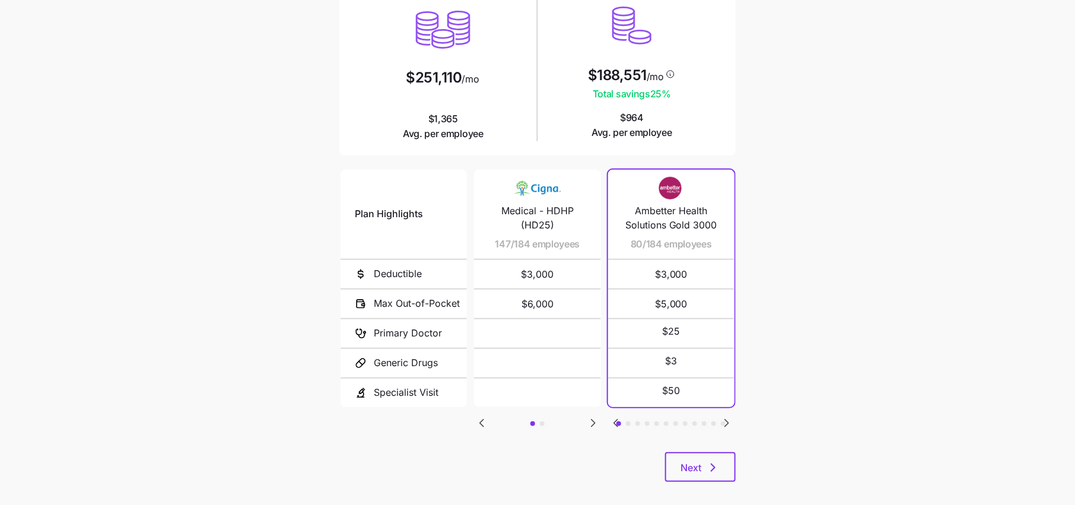
click at [729, 419] on icon "Go to next slide" at bounding box center [726, 423] width 14 height 14
click at [729, 418] on icon "Go to next slide" at bounding box center [726, 423] width 14 height 14
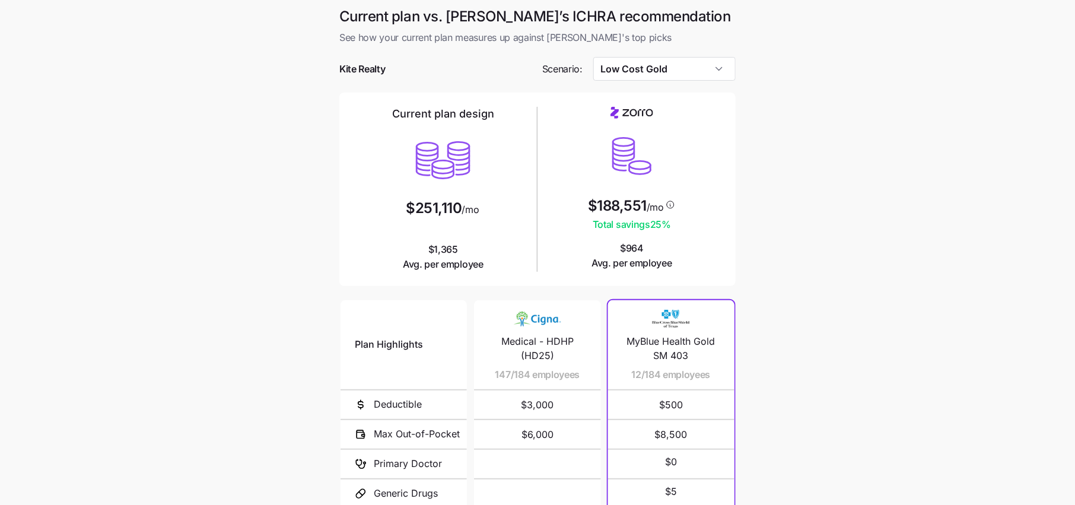
scroll to position [142, 0]
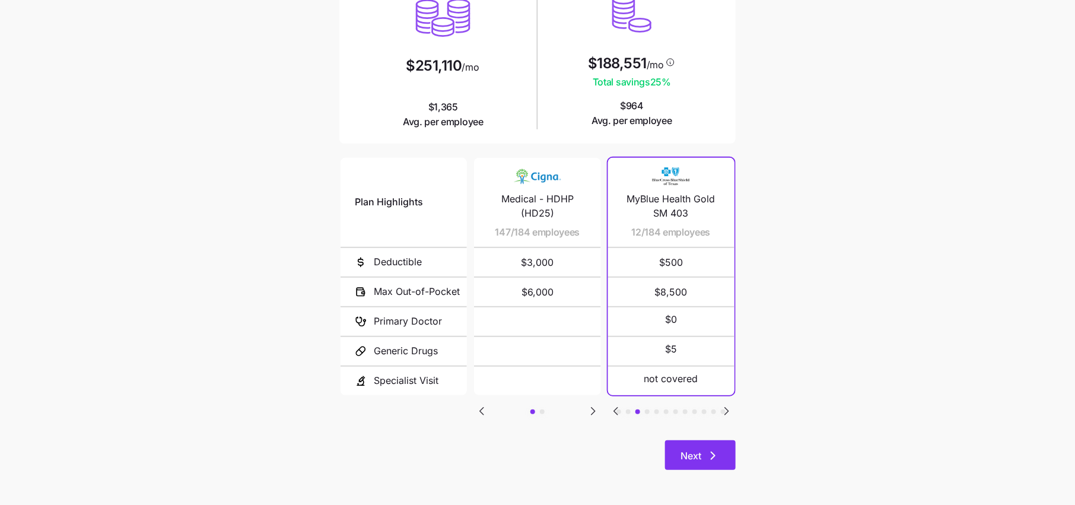
click at [701, 464] on button "Next" at bounding box center [700, 455] width 71 height 30
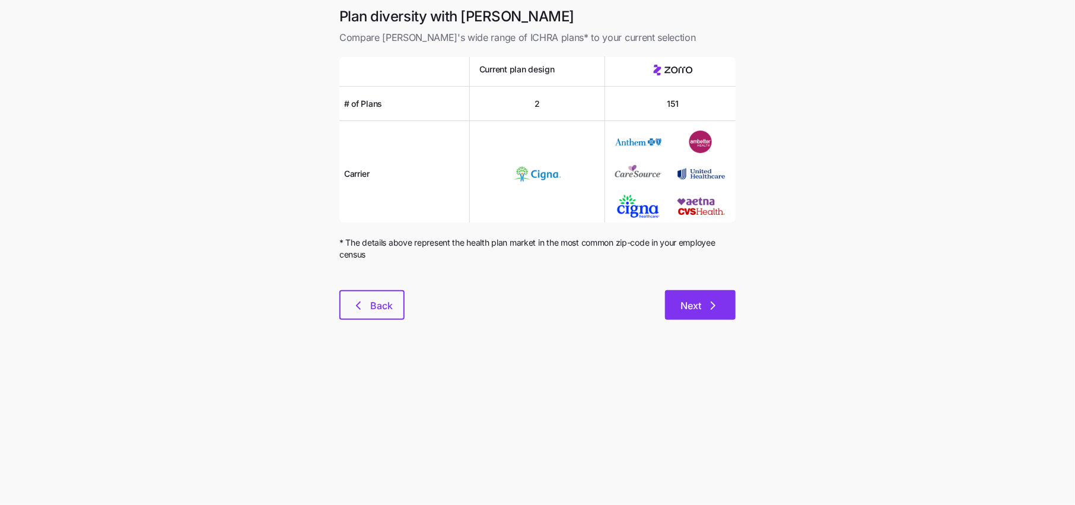
click at [726, 318] on button "Next" at bounding box center [700, 305] width 71 height 30
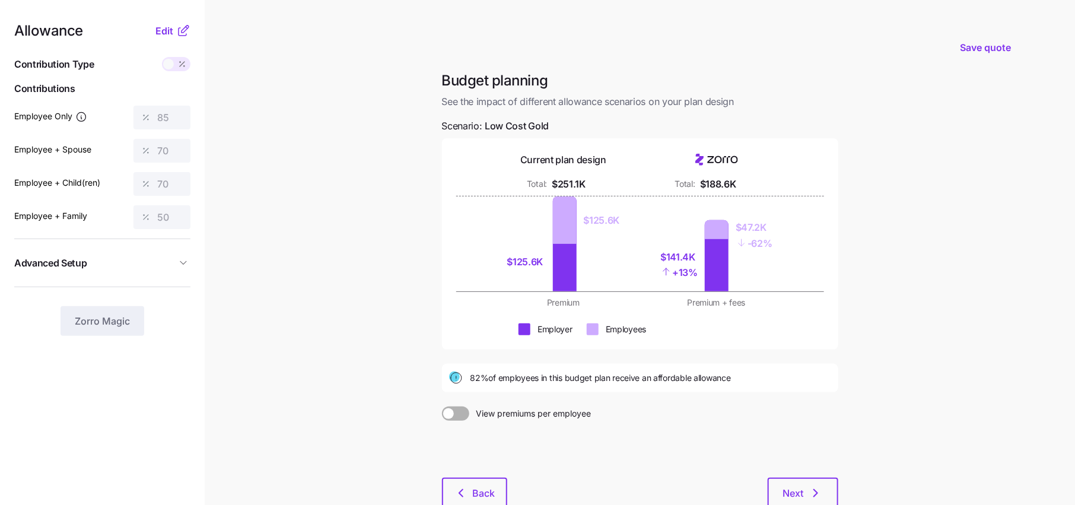
click at [176, 30] on icon at bounding box center [183, 31] width 14 height 14
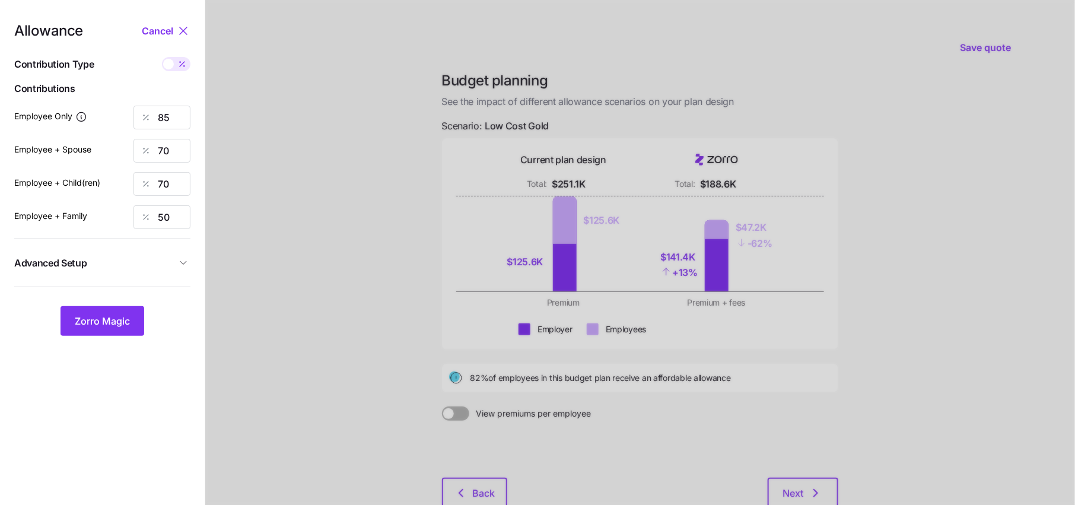
click at [180, 60] on icon at bounding box center [181, 63] width 9 height 9
click at [162, 57] on input "checkbox" at bounding box center [162, 57] width 0 height 0
type input "565"
type input "930"
type input "776"
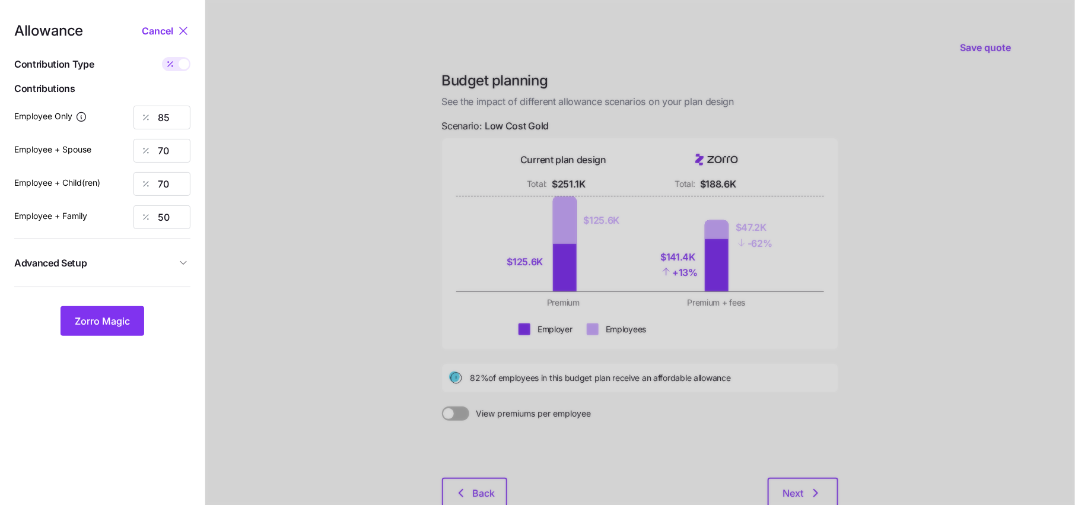
type input "886"
click at [178, 63] on span at bounding box center [183, 64] width 11 height 11
click at [162, 57] on input "checkbox" at bounding box center [162, 57] width 0 height 0
type input "85"
type input "70"
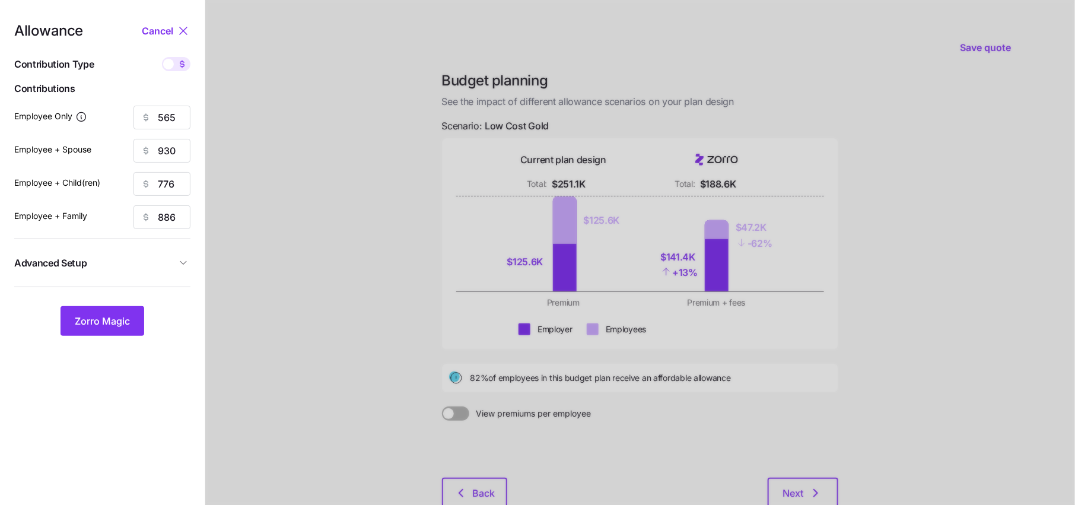
type input "70"
type input "50"
drag, startPoint x: 177, startPoint y: 118, endPoint x: 124, endPoint y: 118, distance: 53.4
click at [124, 118] on div "Employee Only 85" at bounding box center [102, 118] width 176 height 24
type input "60"
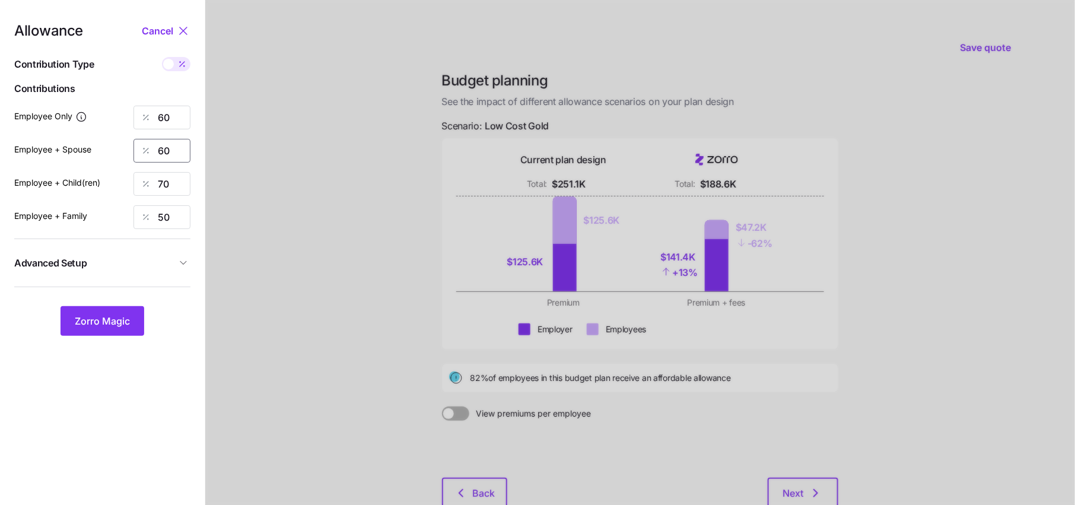
type input "60"
click at [108, 317] on span "Zorro Magic" at bounding box center [102, 321] width 55 height 14
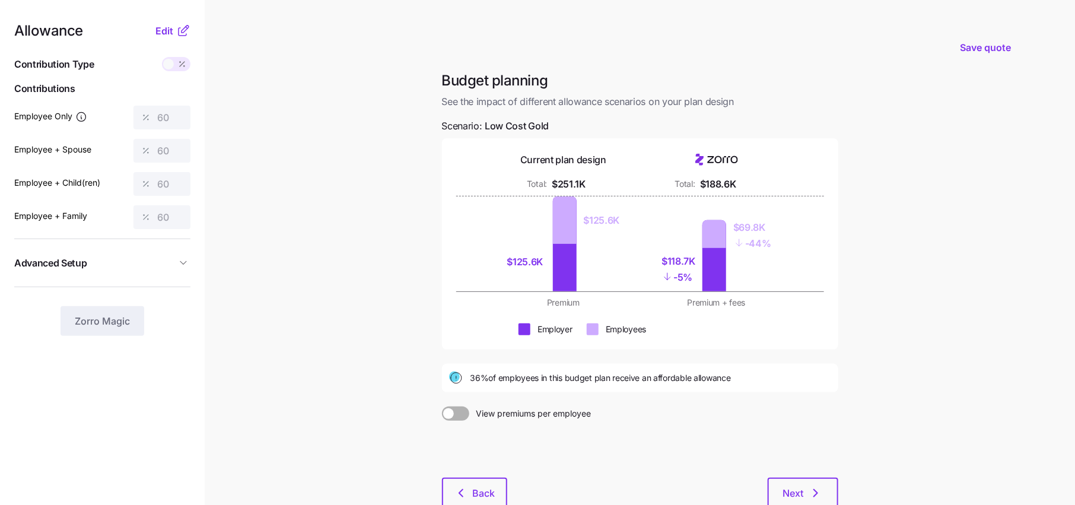
scroll to position [72, 0]
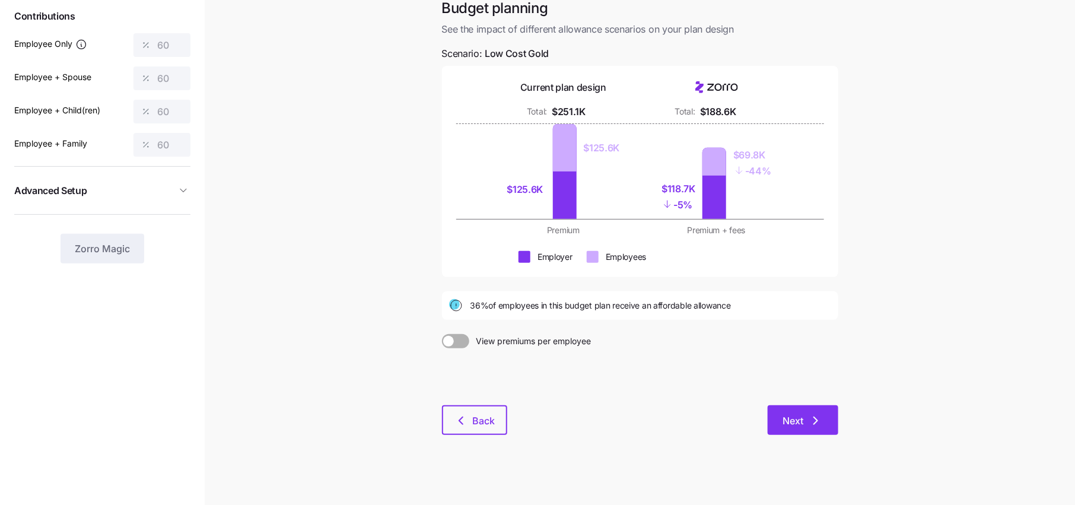
click at [806, 427] on button "Next" at bounding box center [802, 420] width 71 height 30
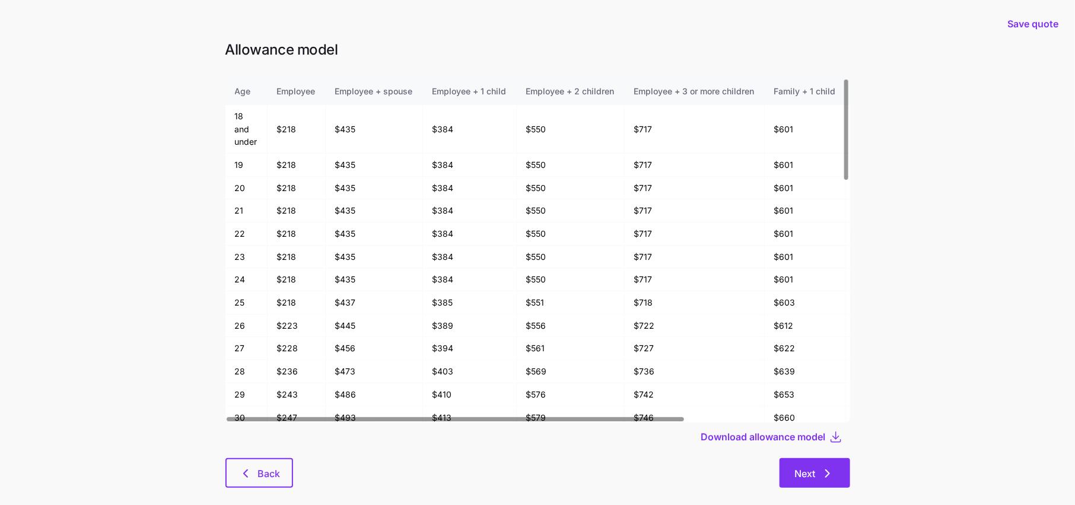
click at [810, 482] on button "Next" at bounding box center [814, 473] width 71 height 30
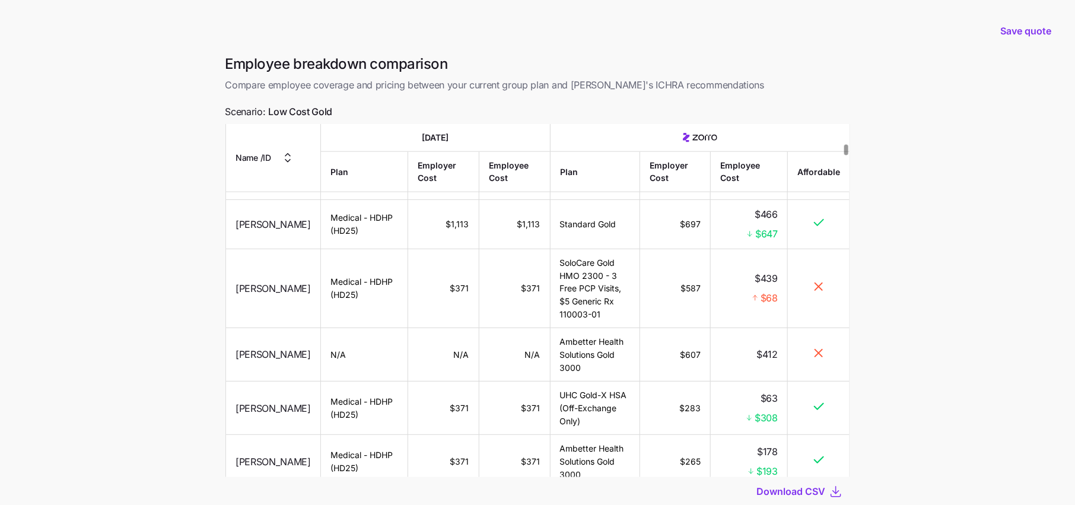
scroll to position [80, 0]
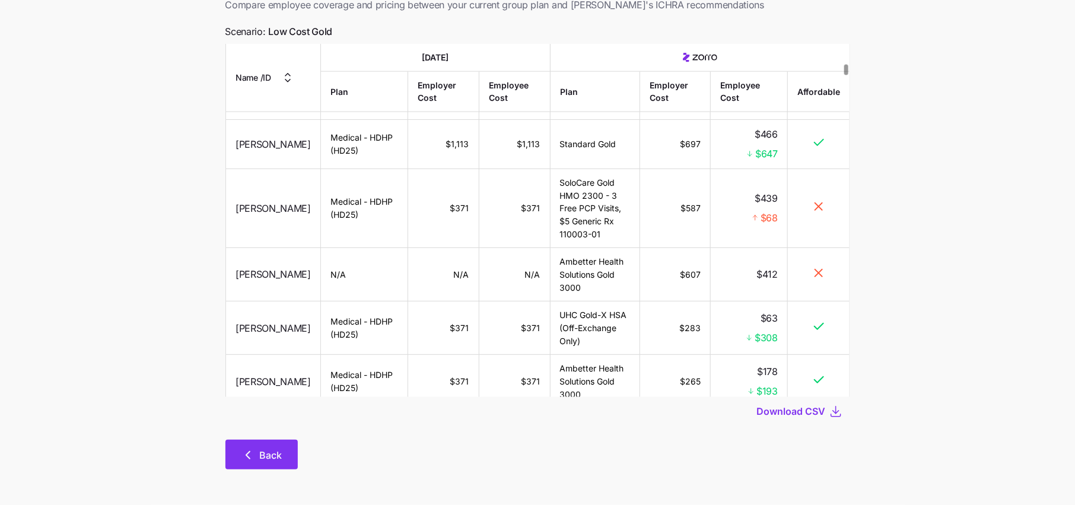
click at [280, 455] on span "Back" at bounding box center [271, 455] width 23 height 14
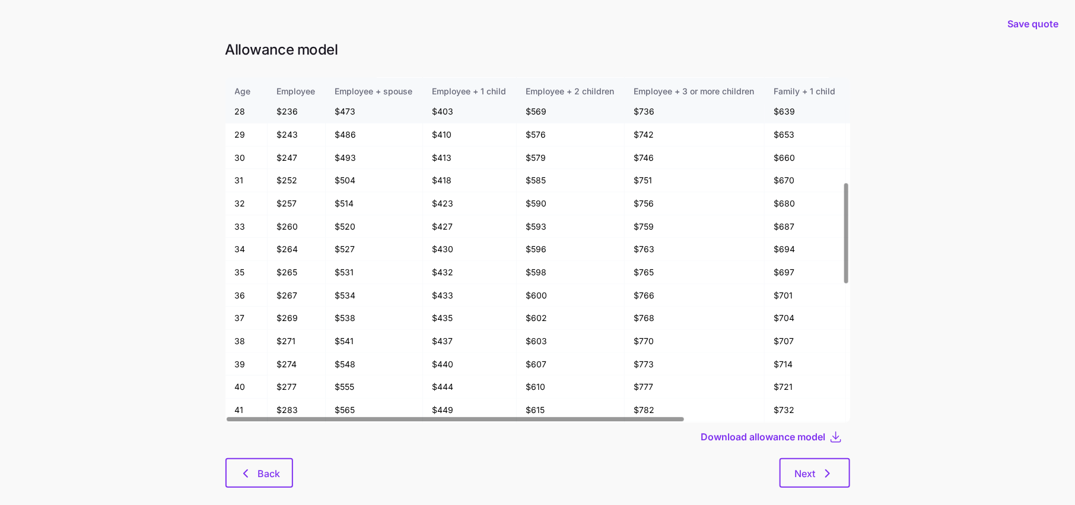
scroll to position [565, 0]
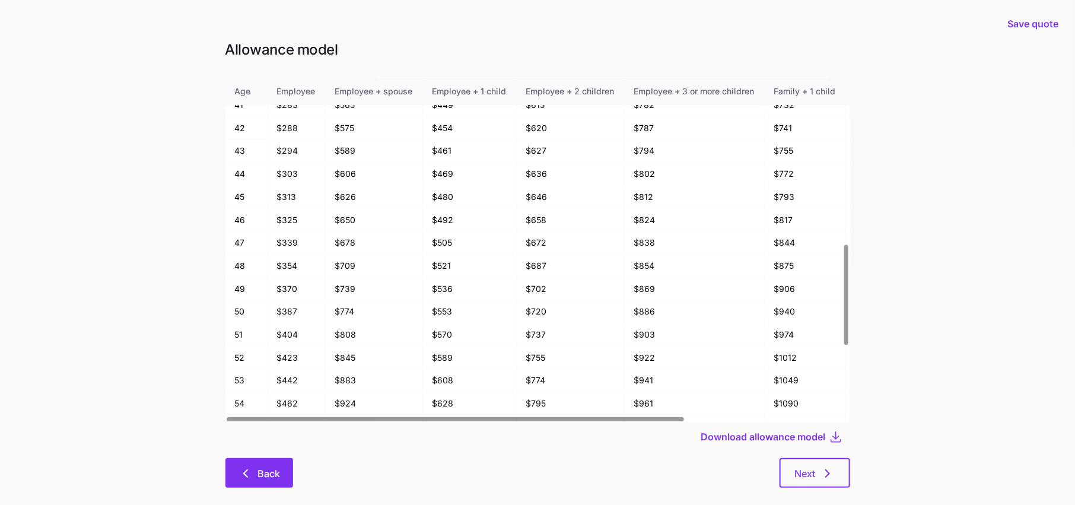
click at [269, 466] on span "Back" at bounding box center [268, 473] width 23 height 14
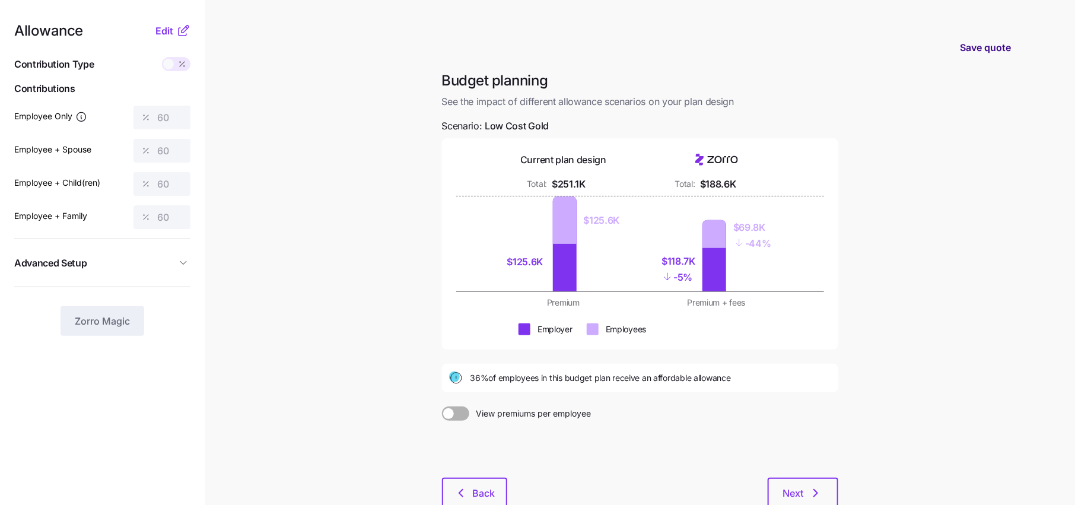
click at [1005, 46] on span "Save quote" at bounding box center [984, 47] width 51 height 14
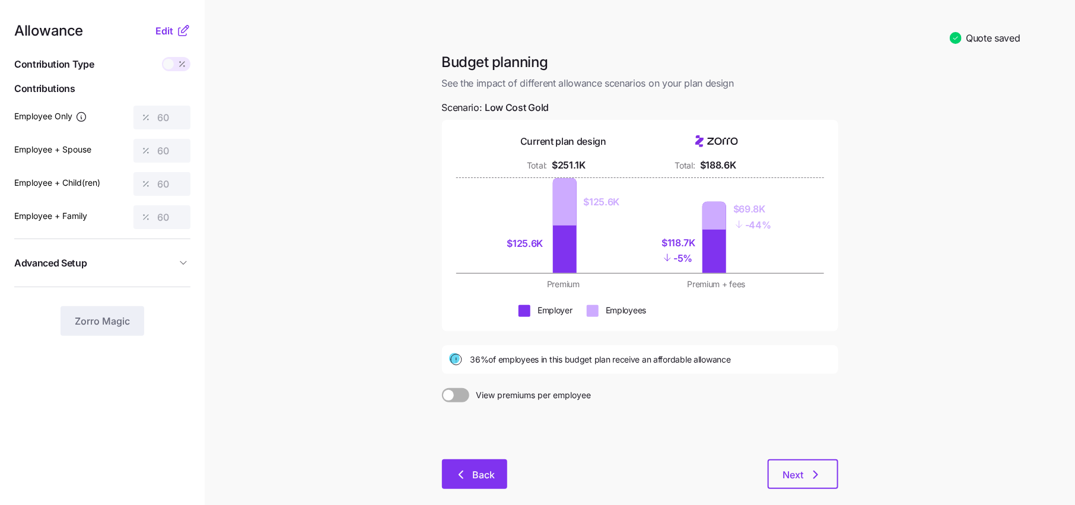
click at [479, 463] on button "Back" at bounding box center [474, 474] width 65 height 30
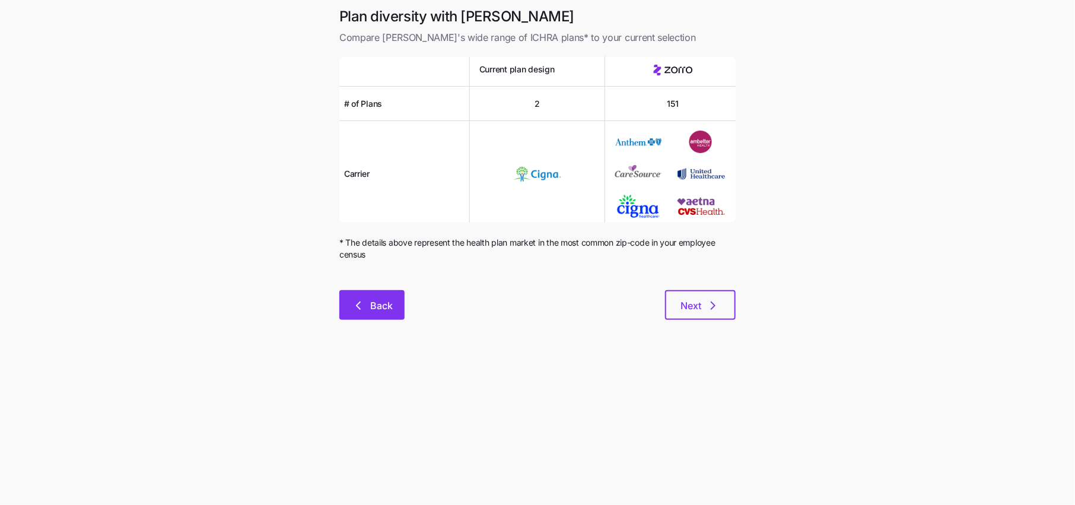
click at [365, 296] on button "Back" at bounding box center [371, 305] width 65 height 30
